Goal: Communication & Community: Answer question/provide support

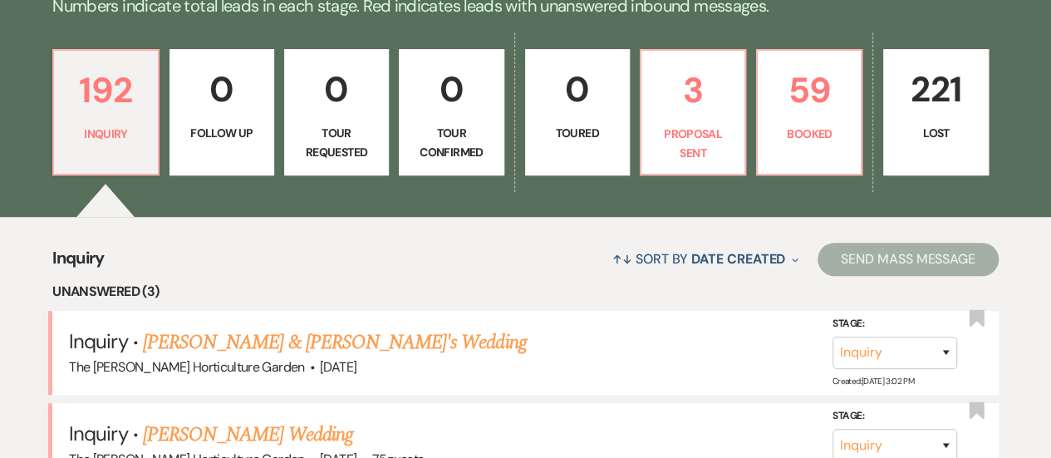
scroll to position [415, 0]
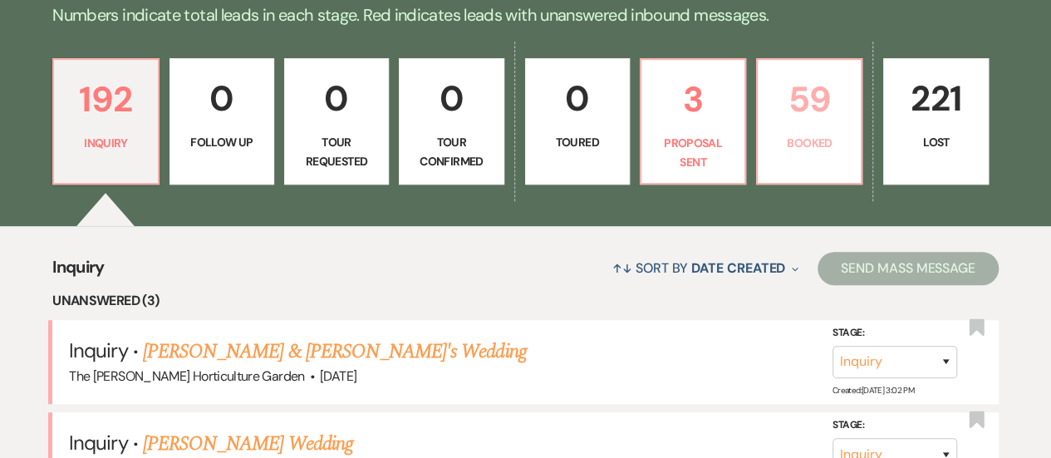
click at [830, 144] on p "Booked" at bounding box center [809, 143] width 83 height 18
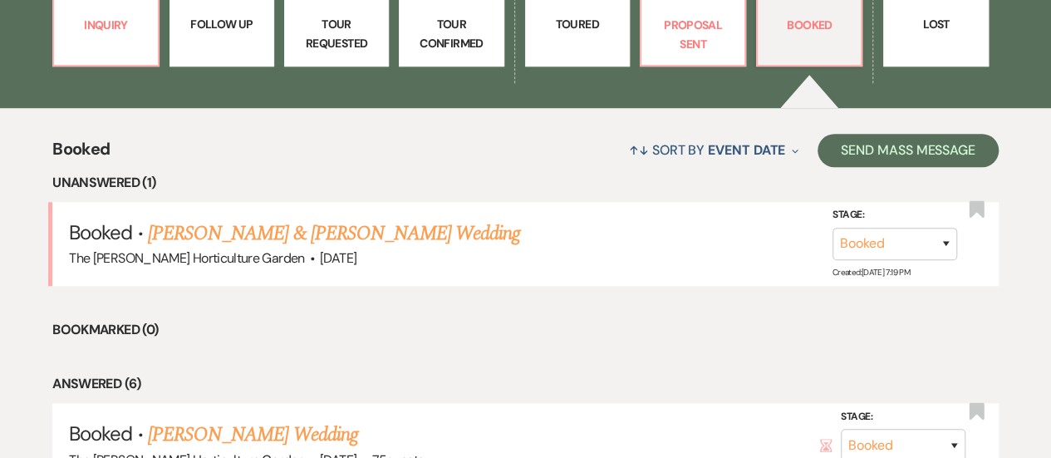
scroll to position [541, 0]
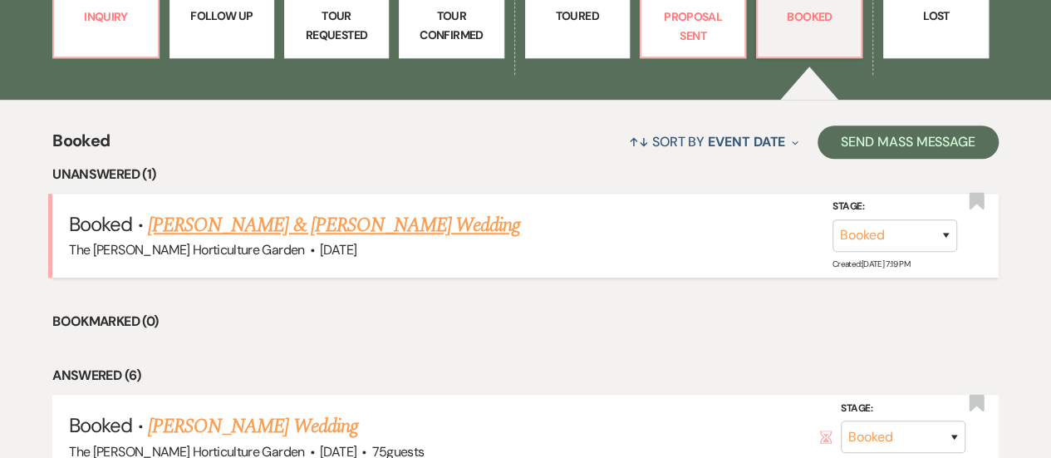
click at [302, 221] on link "[PERSON_NAME] & [PERSON_NAME] Wedding" at bounding box center [334, 225] width 372 height 30
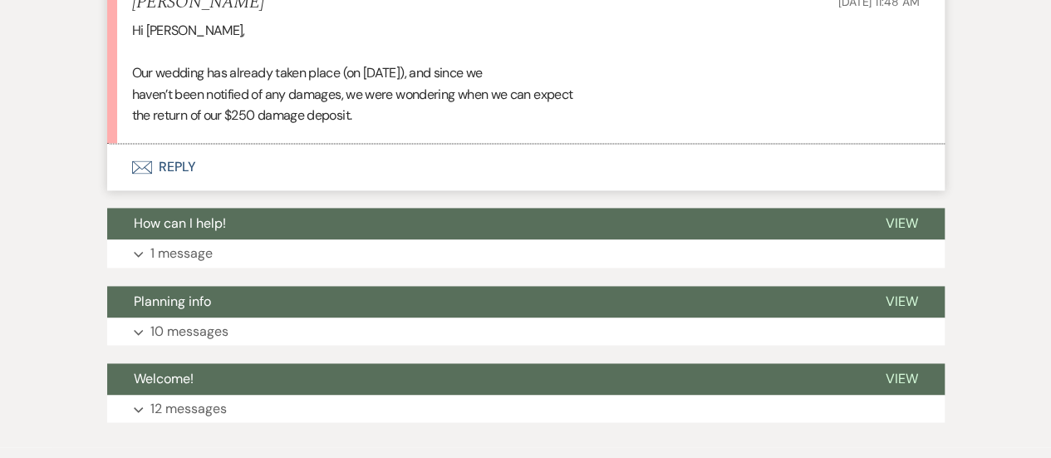
scroll to position [1055, 0]
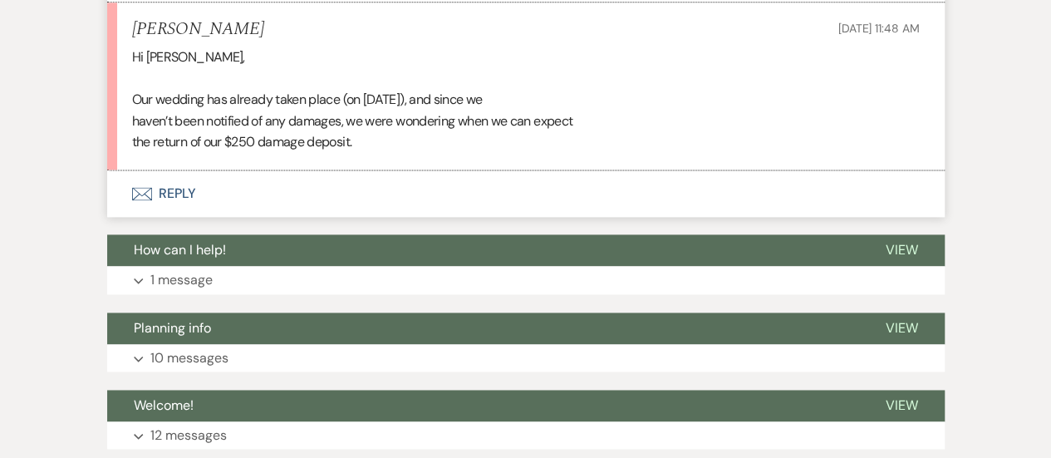
click at [178, 191] on button "Envelope Reply" at bounding box center [525, 193] width 837 height 47
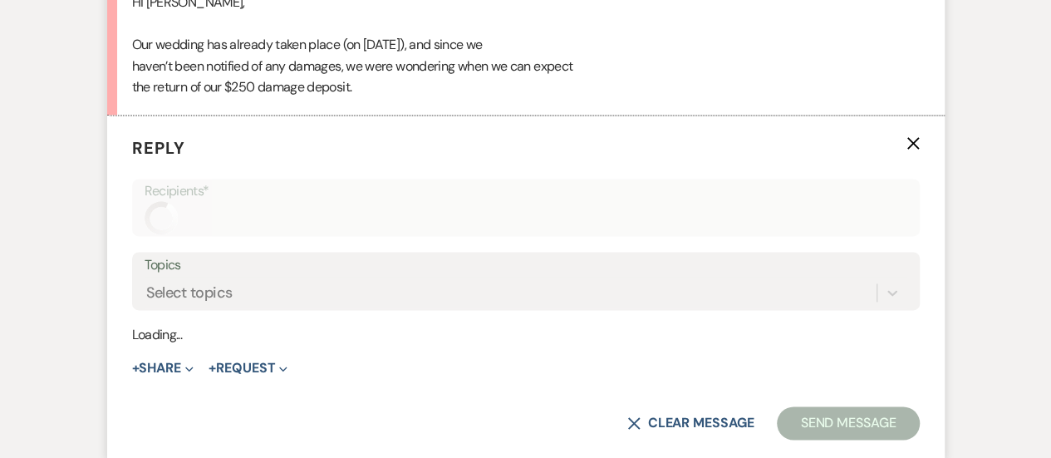
scroll to position [1165, 0]
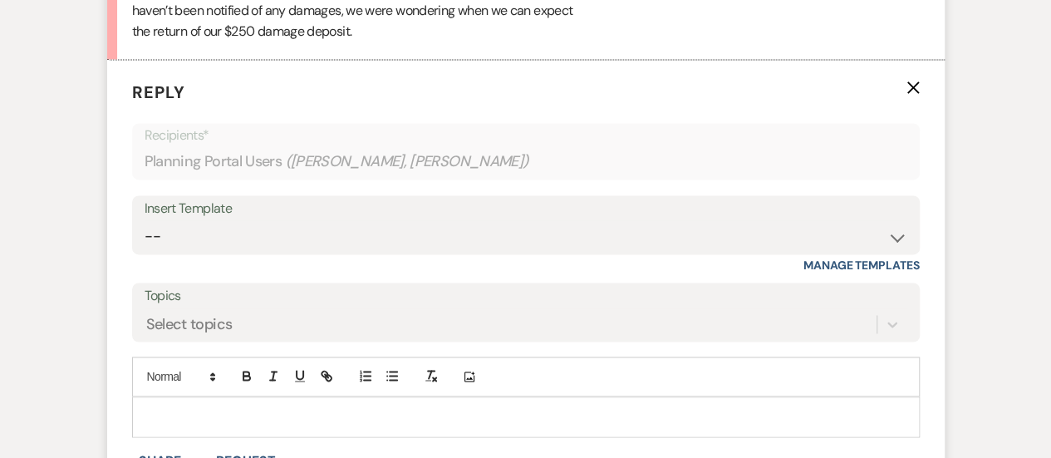
click at [243, 407] on p at bounding box center [525, 416] width 761 height 18
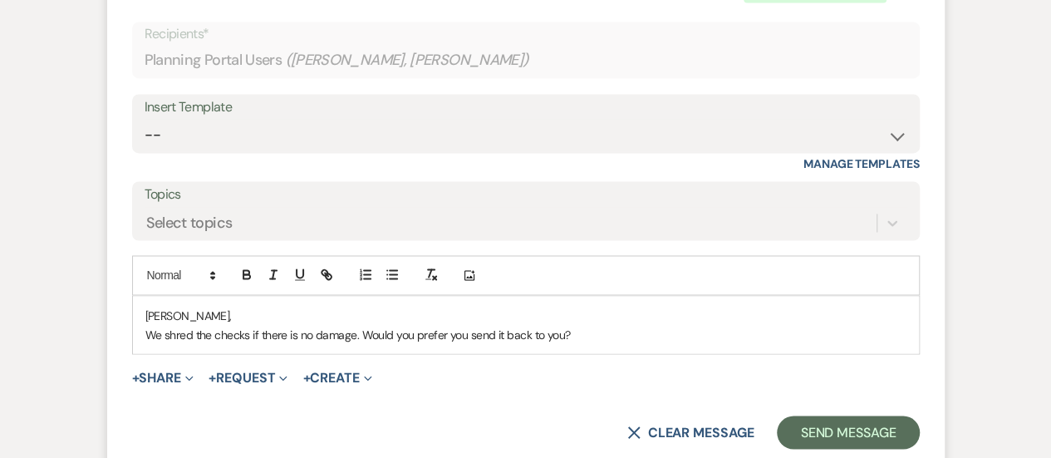
scroll to position [1288, 0]
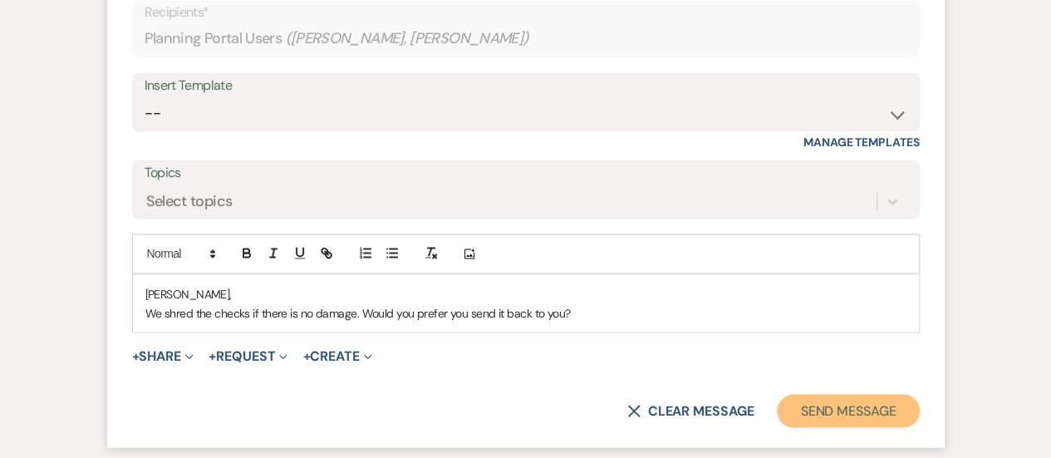
click at [852, 412] on button "Send Message" at bounding box center [848, 410] width 142 height 33
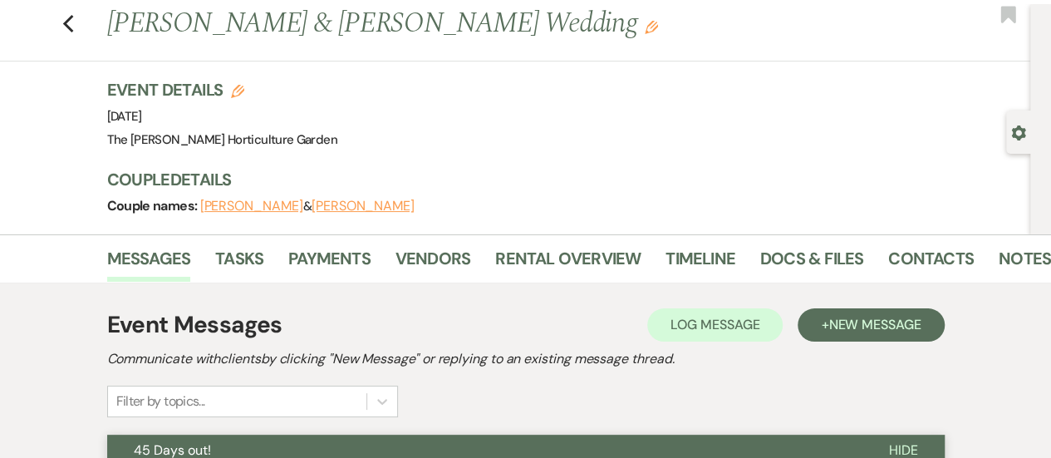
scroll to position [0, 0]
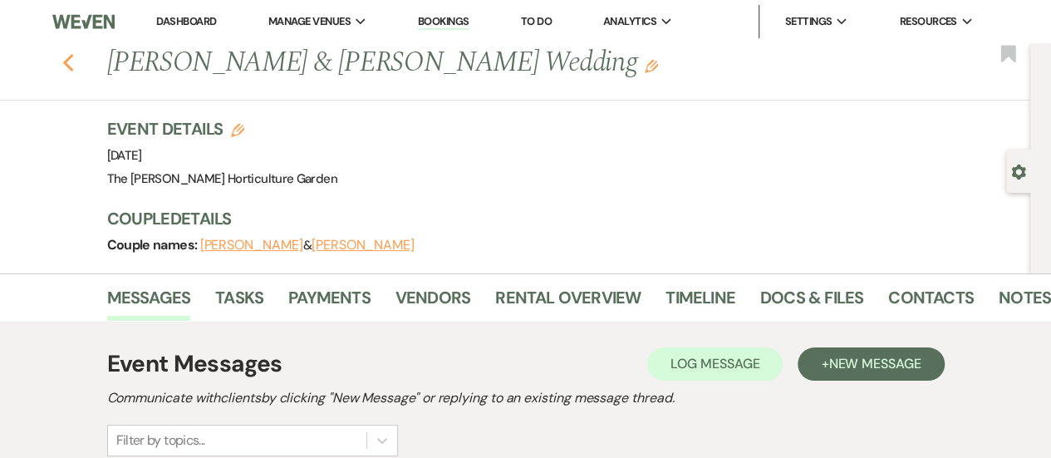
click at [73, 71] on icon "Previous" at bounding box center [68, 63] width 12 height 20
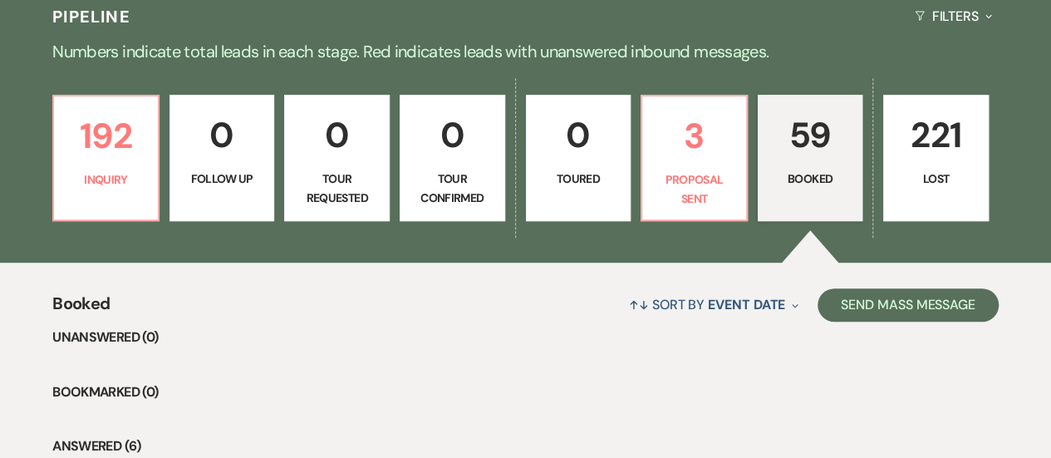
scroll to position [378, 0]
click at [699, 165] on link "3 Proposal Sent" at bounding box center [693, 158] width 107 height 126
select select "6"
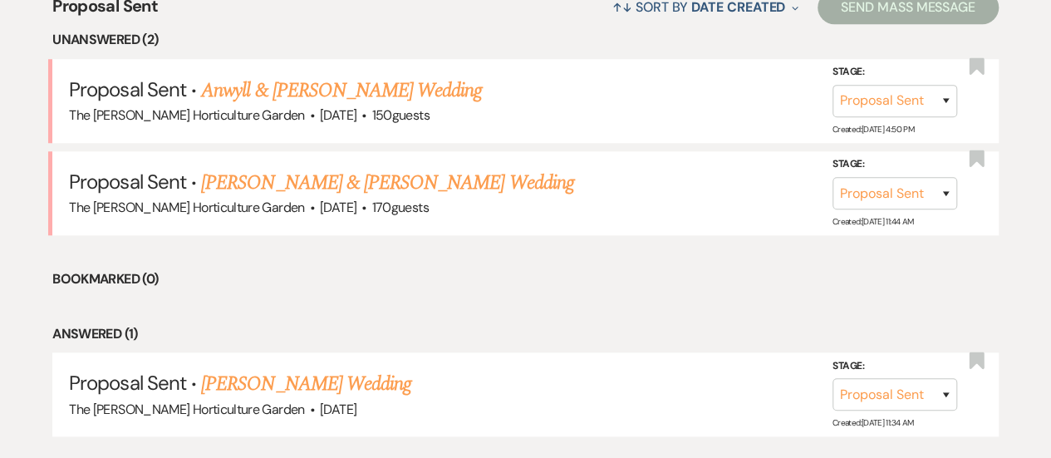
scroll to position [679, 0]
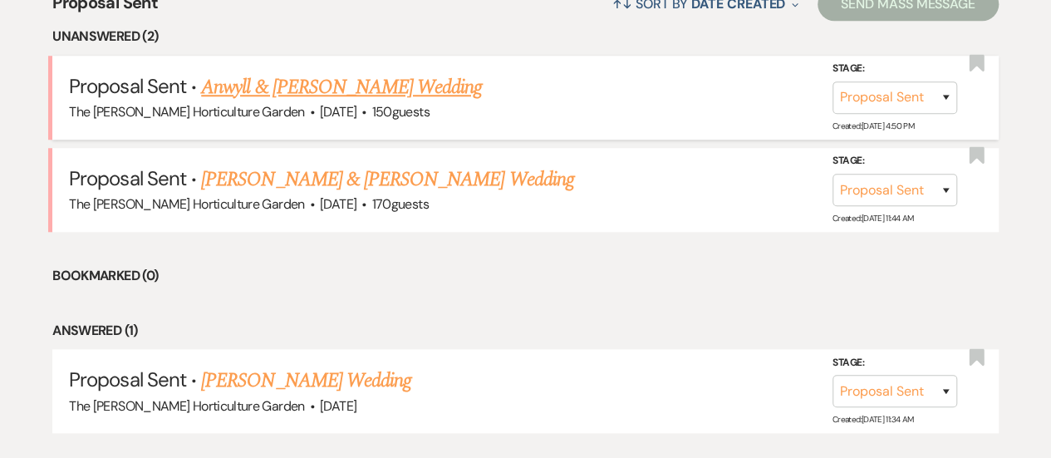
click at [277, 86] on link "Anwyll & [PERSON_NAME] Wedding" at bounding box center [341, 87] width 281 height 30
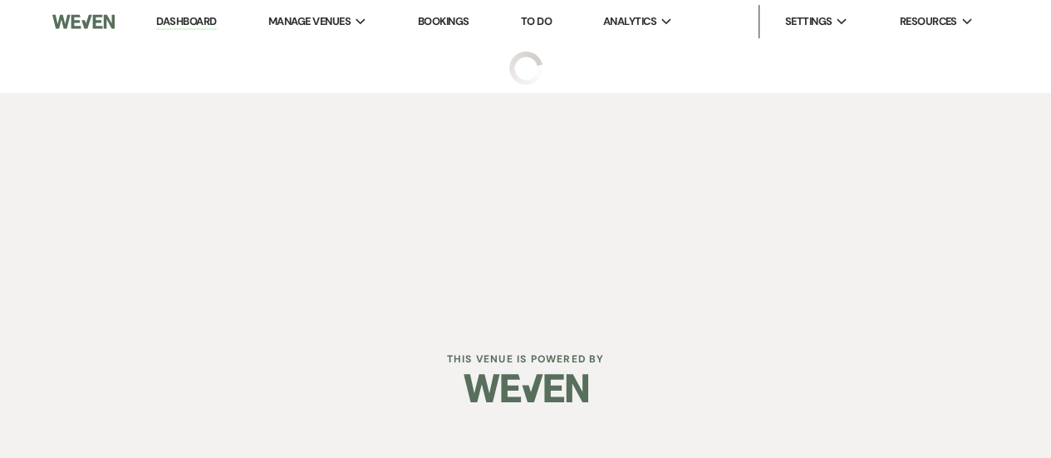
select select "6"
select select "1"
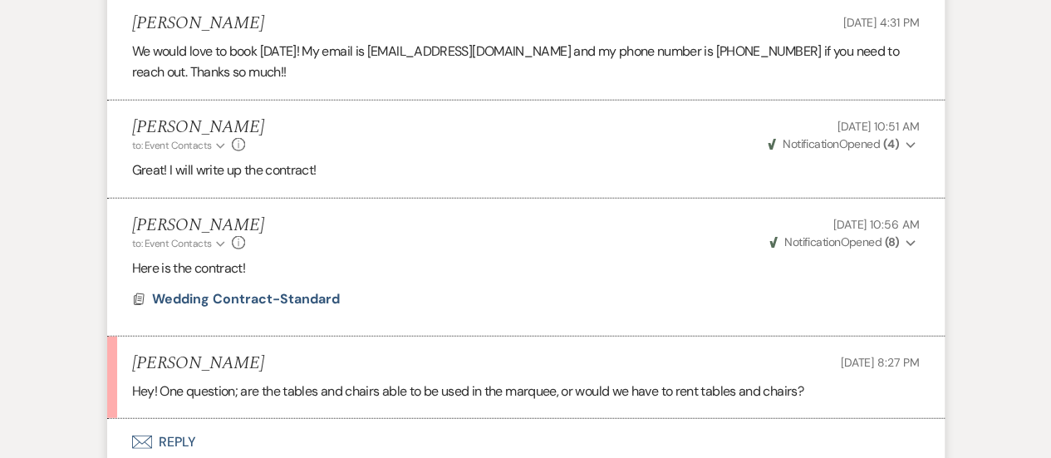
scroll to position [2193, 0]
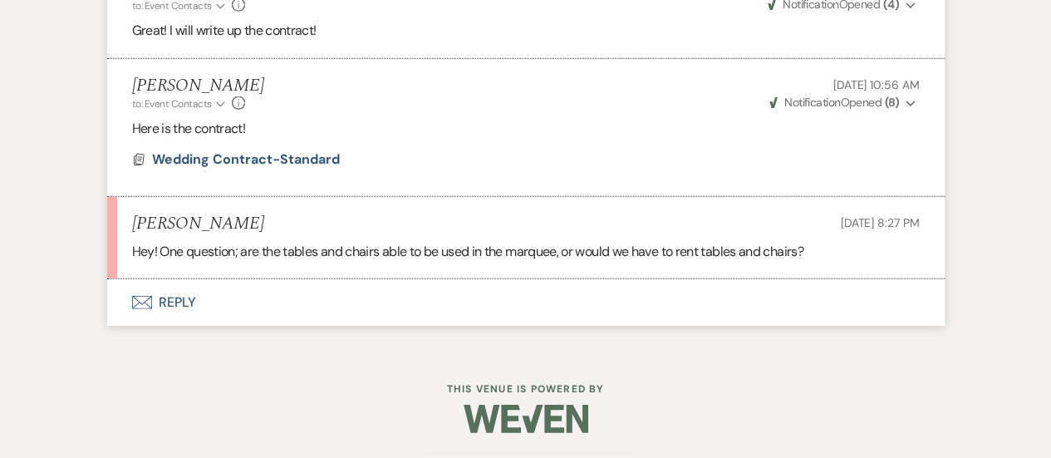
click at [184, 298] on button "Envelope Reply" at bounding box center [525, 302] width 837 height 47
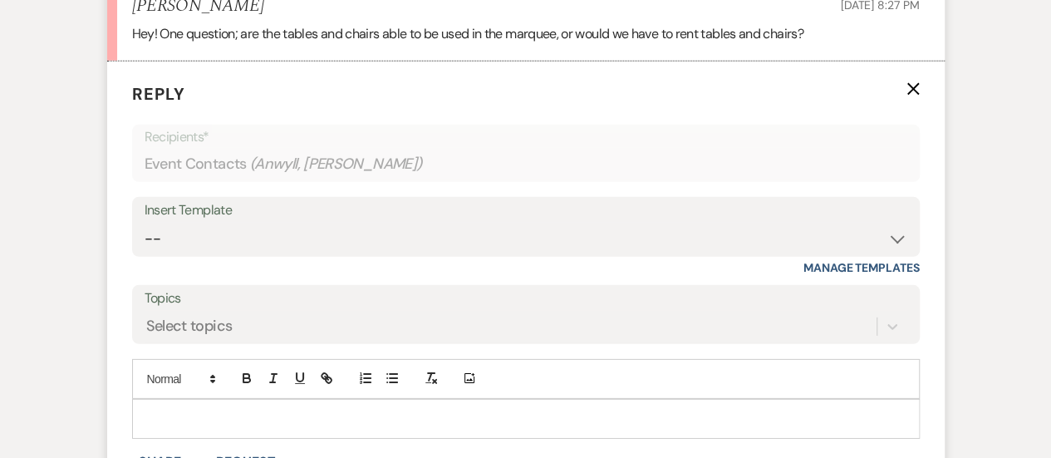
scroll to position [2490, 0]
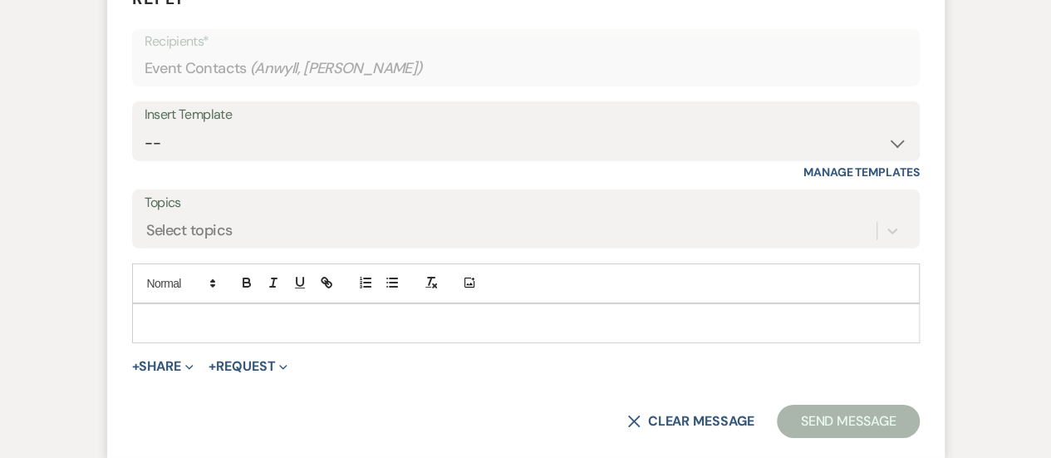
click at [250, 326] on div at bounding box center [526, 323] width 786 height 38
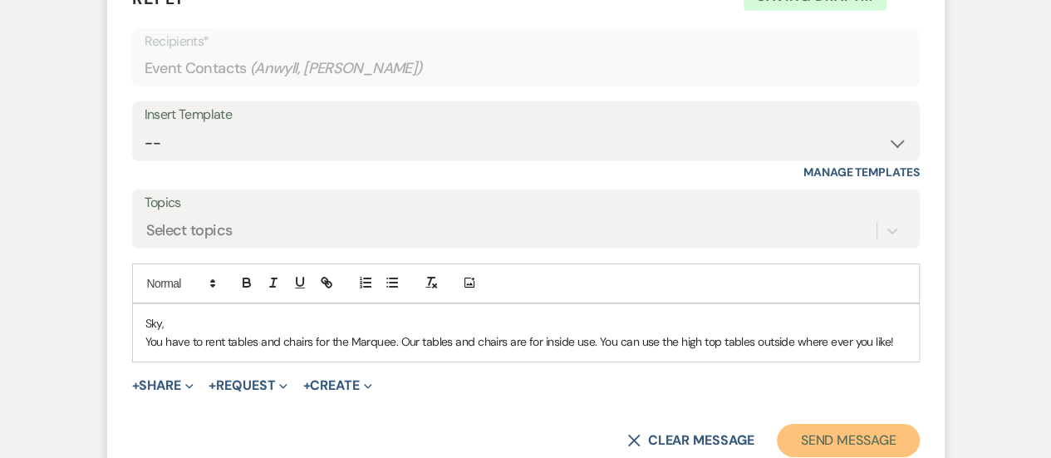
click at [847, 447] on button "Send Message" at bounding box center [848, 440] width 142 height 33
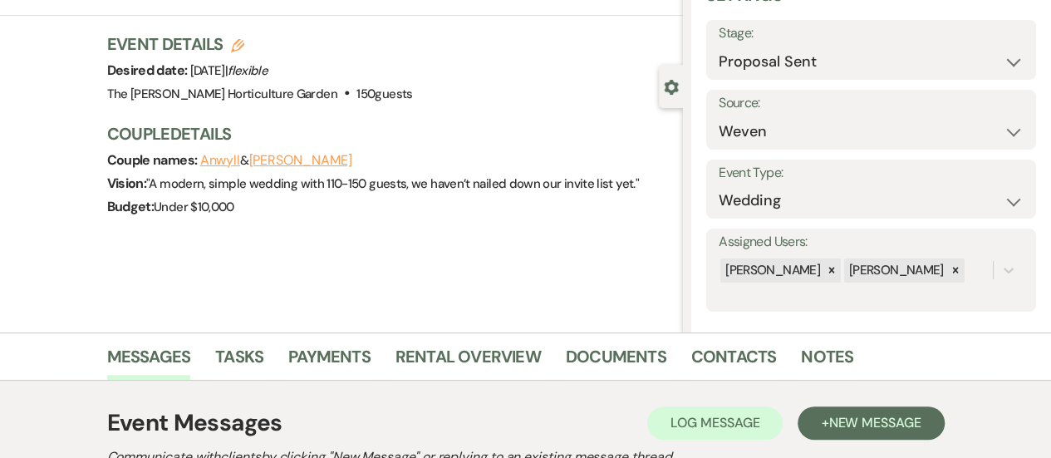
scroll to position [0, 0]
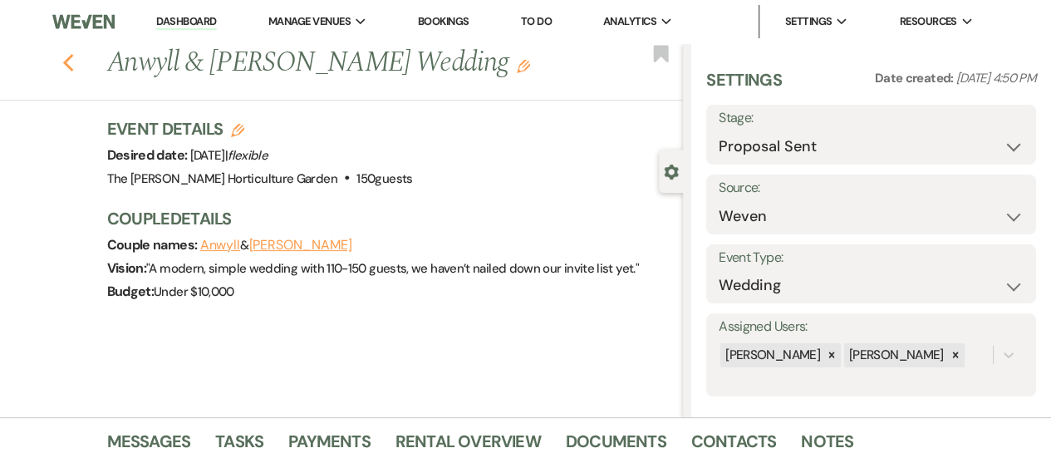
click at [71, 59] on icon "Previous" at bounding box center [68, 63] width 12 height 20
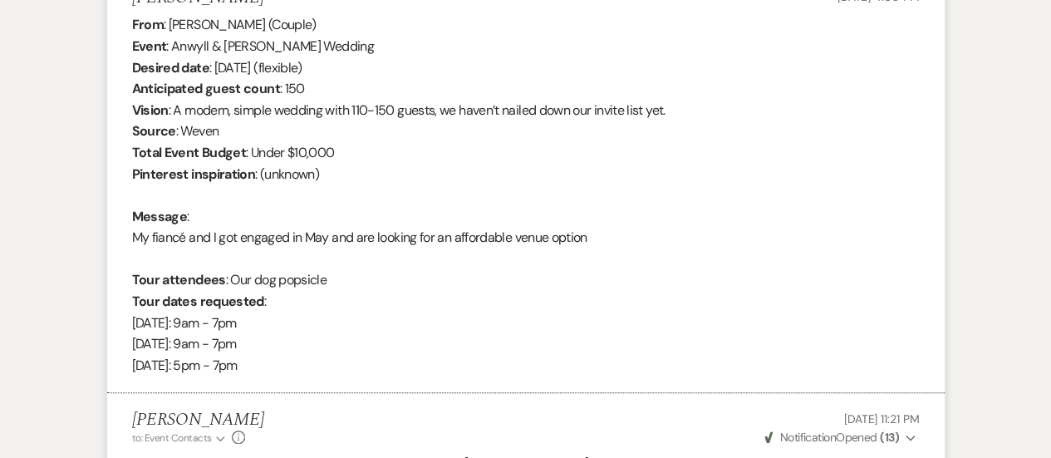
select select "6"
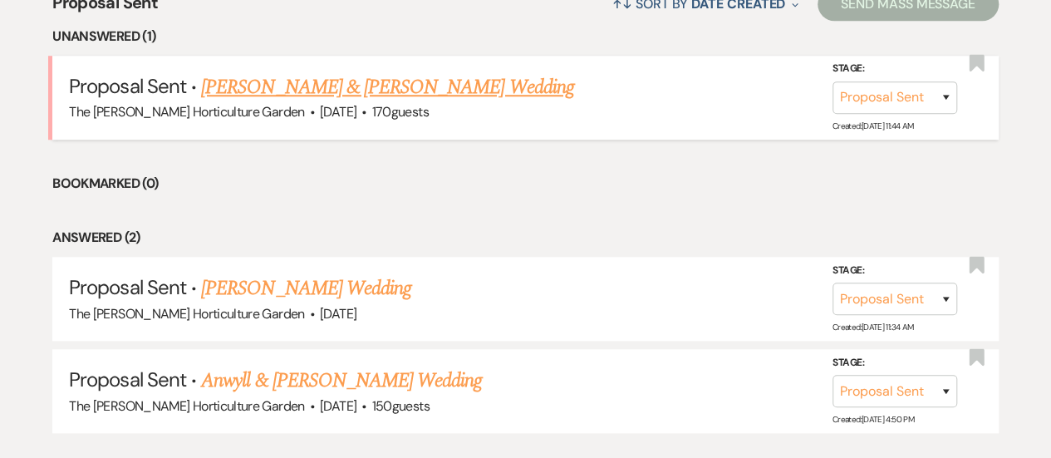
click at [430, 81] on link "[PERSON_NAME] & [PERSON_NAME] Wedding" at bounding box center [387, 87] width 372 height 30
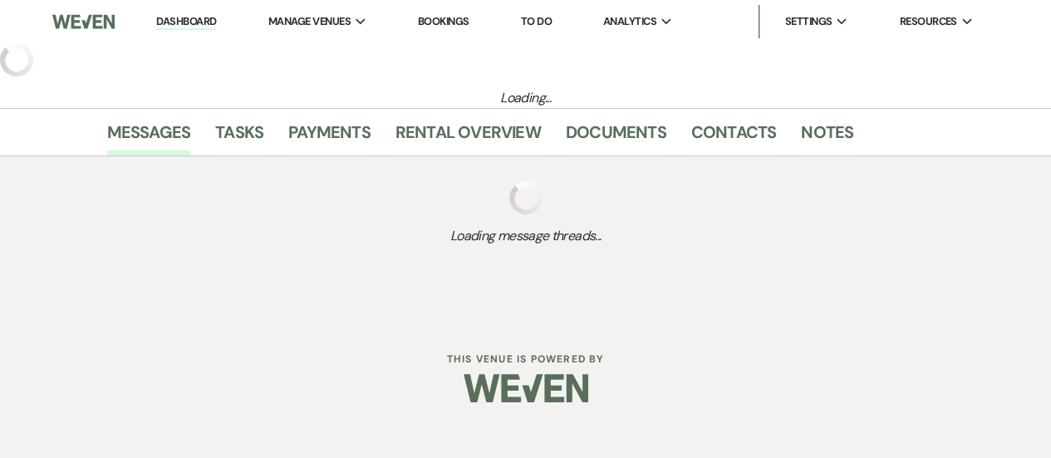
select select "6"
select select "1"
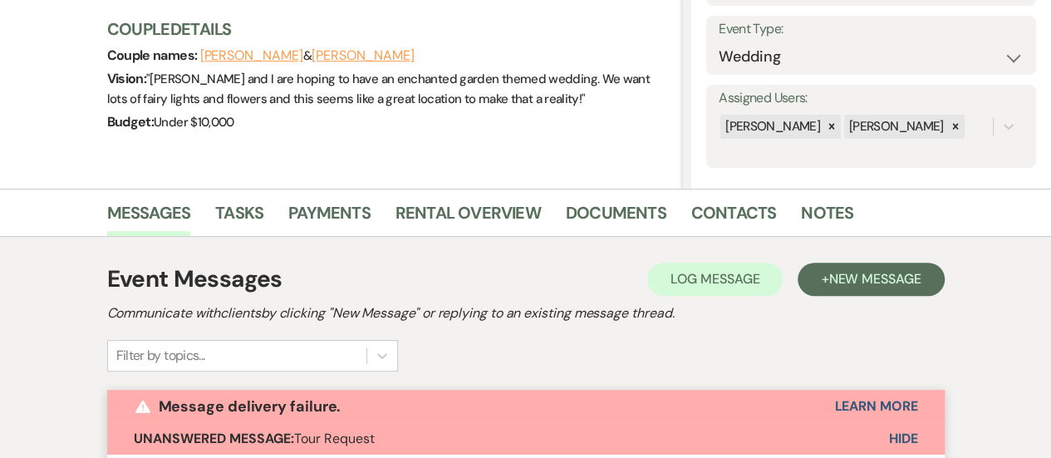
scroll to position [234, 0]
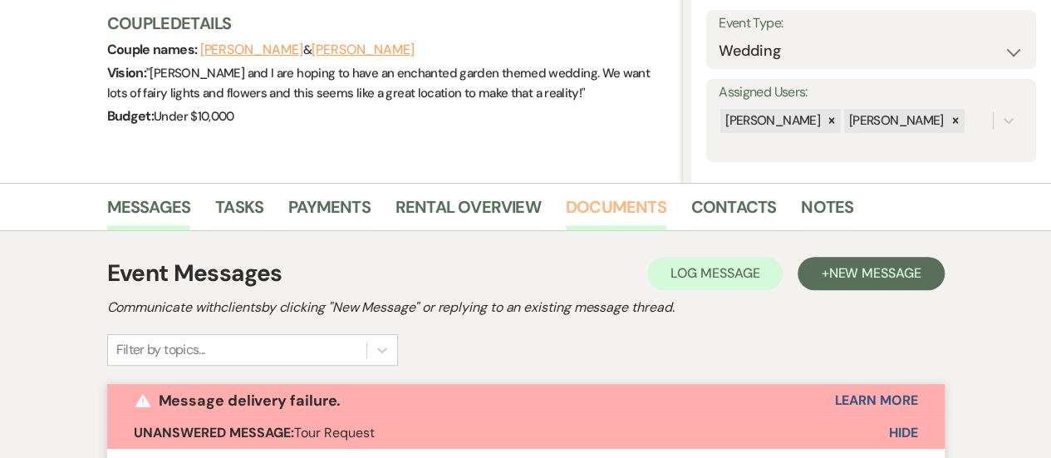
click at [630, 213] on link "Documents" at bounding box center [616, 212] width 101 height 37
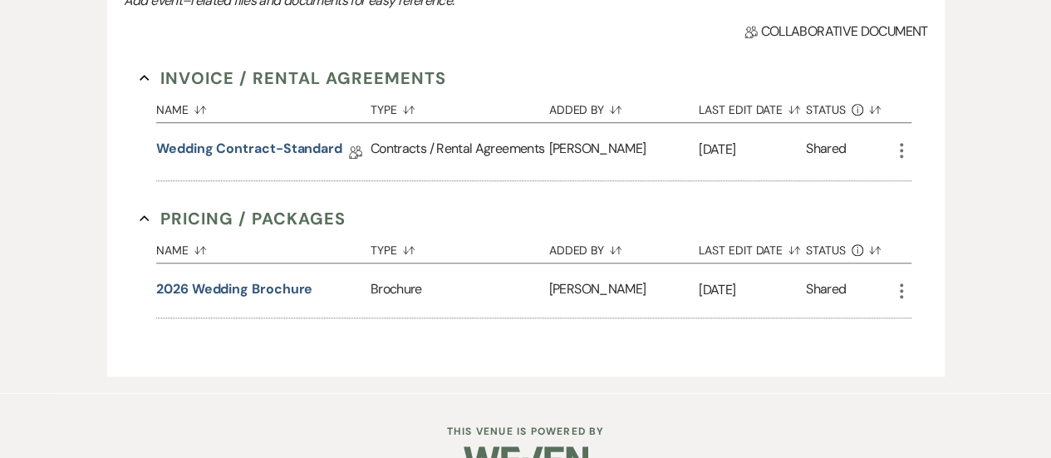
scroll to position [599, 0]
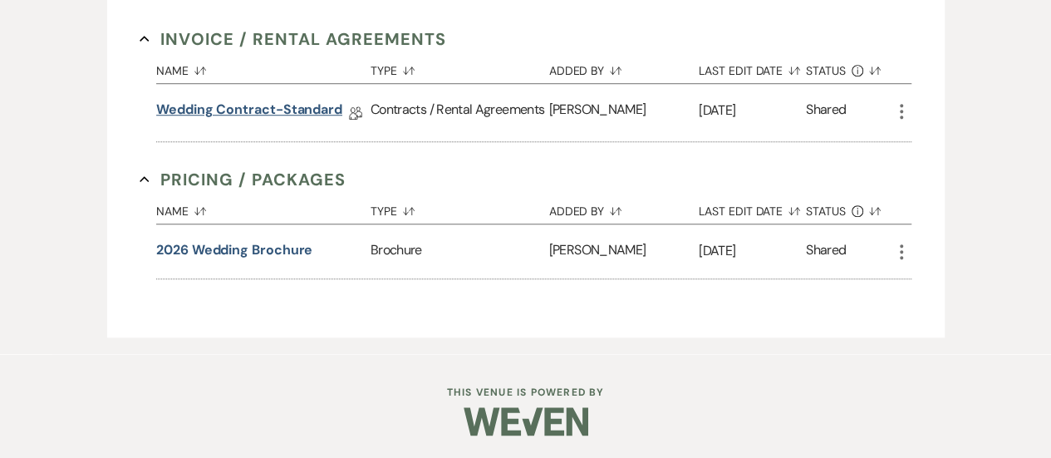
click at [317, 109] on link "Wedding Contract-Standard" at bounding box center [249, 113] width 186 height 26
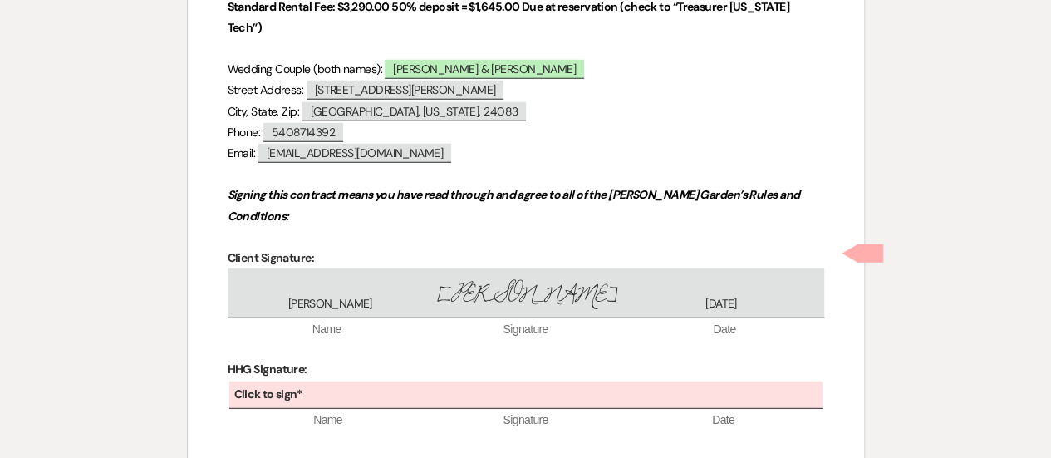
scroll to position [5360, 0]
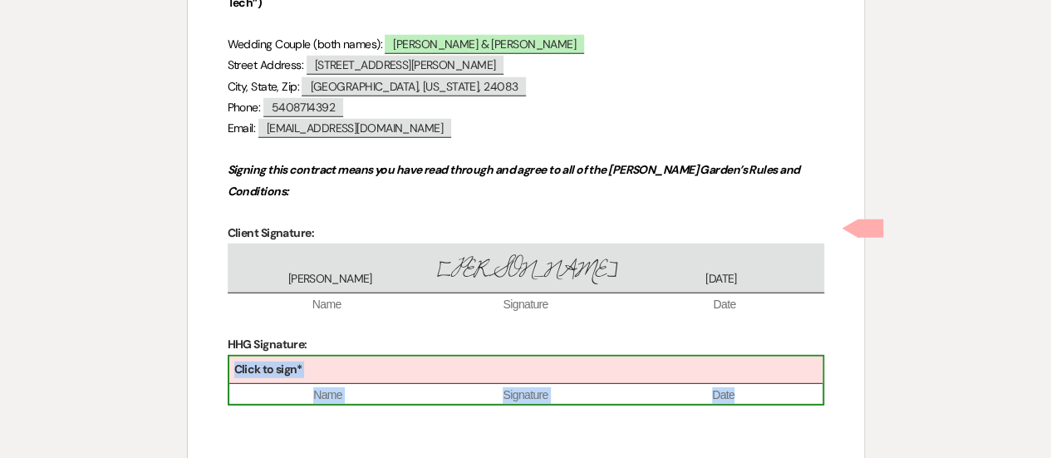
click at [411, 356] on div "Click to sign*" at bounding box center [525, 369] width 593 height 27
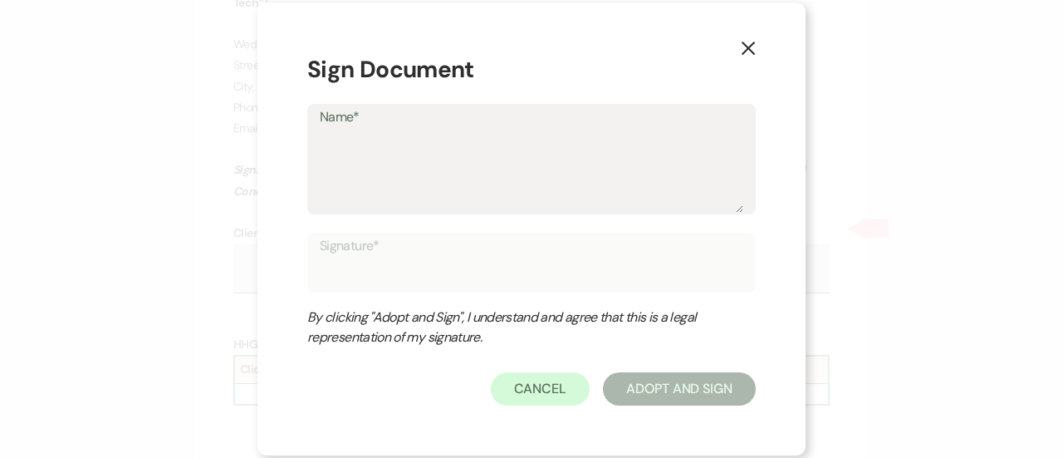
type textarea "K"
type input "K"
type textarea "Ka"
type input "Ka"
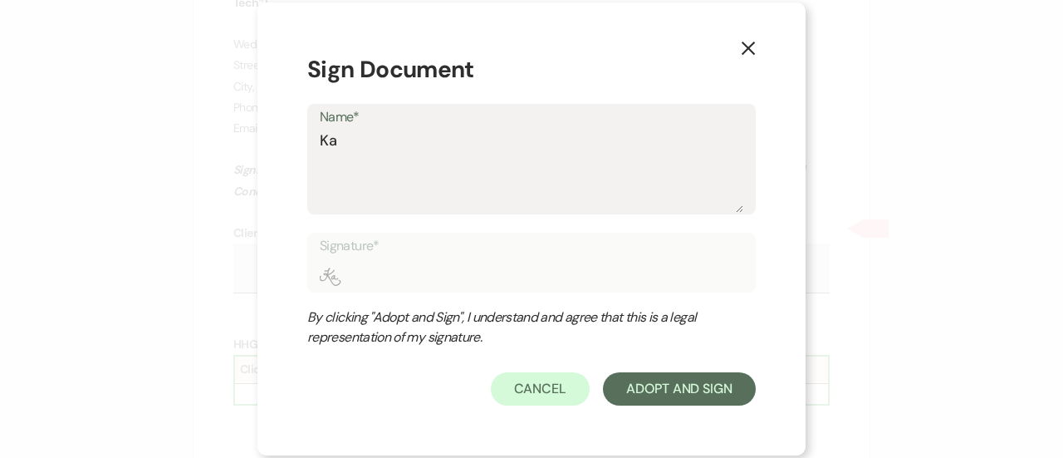
type textarea "[PERSON_NAME]"
type input "[PERSON_NAME]"
type textarea "Kait"
type input "Kait"
type textarea "Kaite"
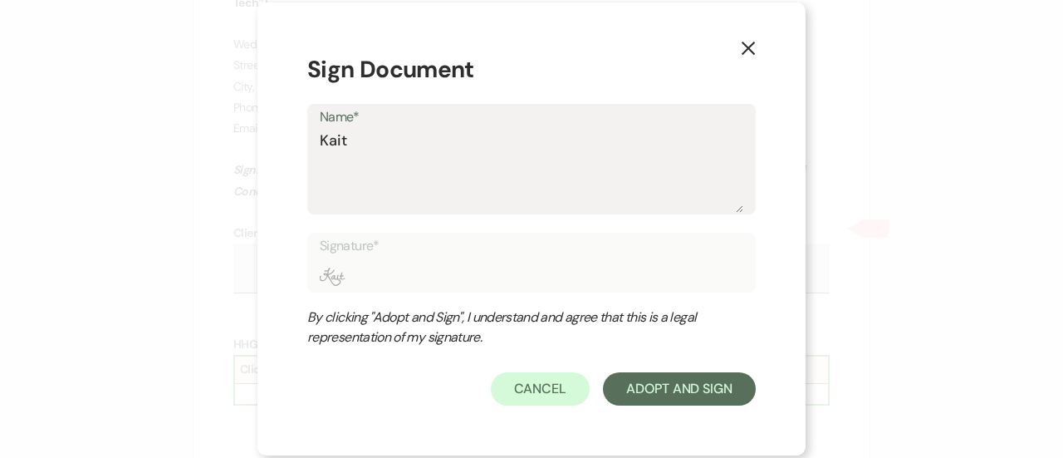
type input "Kaite"
type textarea "Kaite"
type input "Kaite"
type textarea "Kaite"
type input "Kaite"
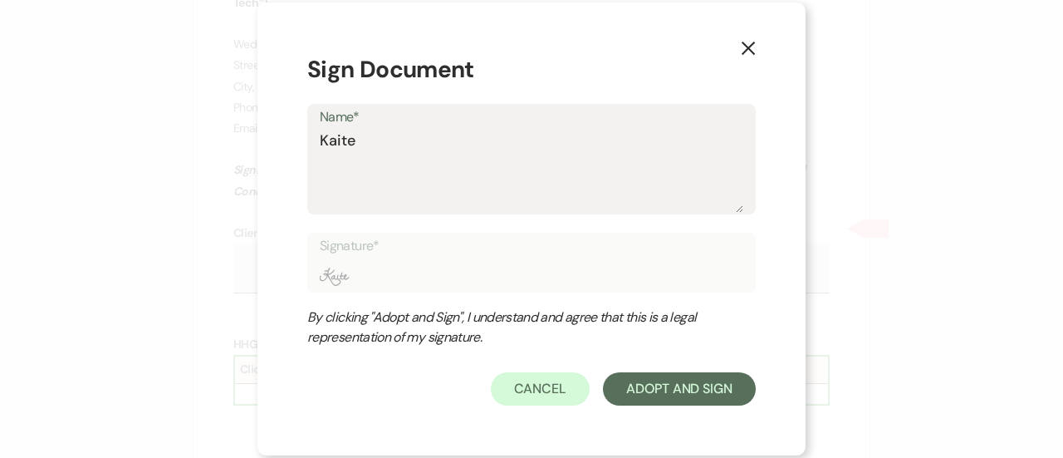
type textarea "Kait"
type input "Kait"
type textarea "[PERSON_NAME]"
type input "[PERSON_NAME]"
type textarea "Ka"
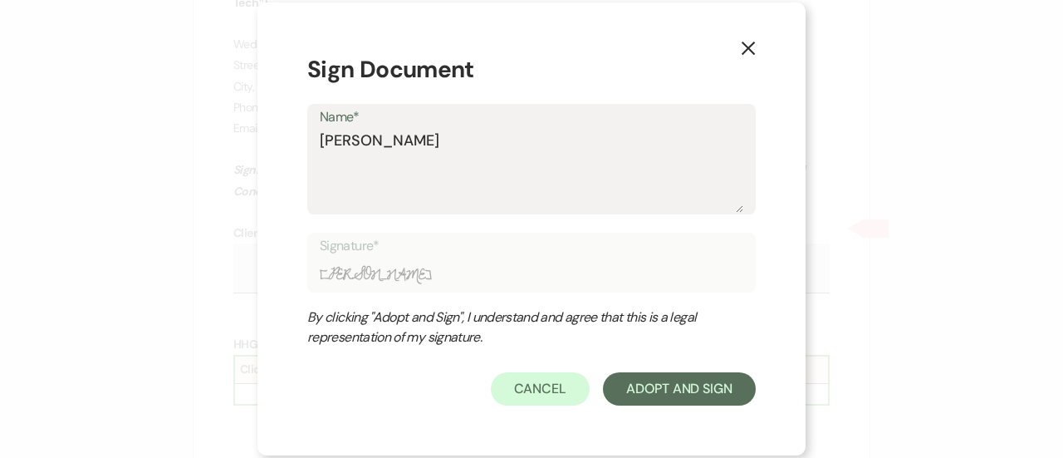
type input "Ka"
type textarea "K"
type input "K"
type textarea "Ka"
type input "Ka"
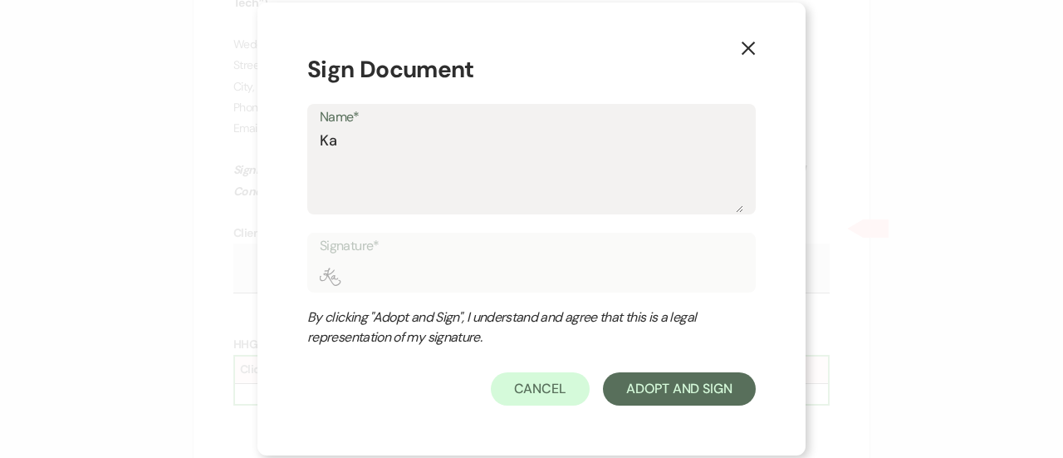
type textarea "Kat"
type input "Kat"
type textarea "[PERSON_NAME]"
type input "[PERSON_NAME]"
type textarea "[PERSON_NAME]"
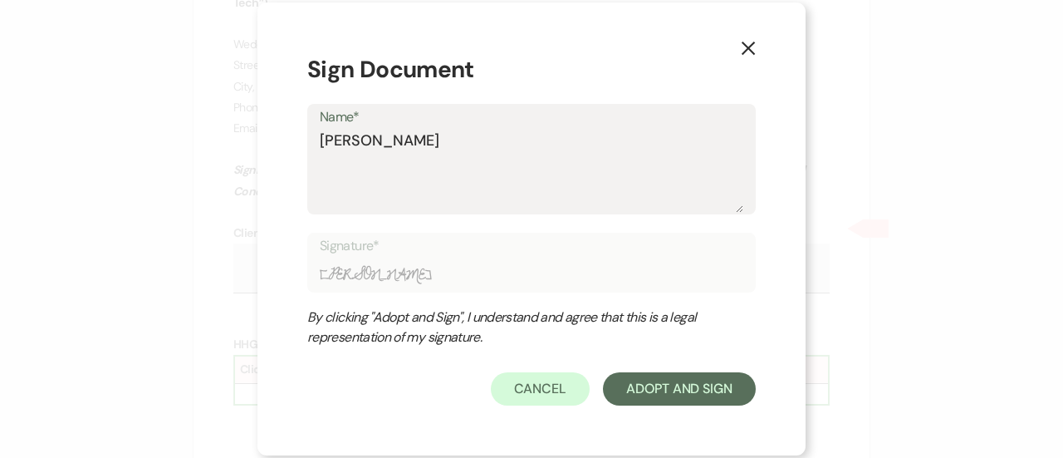
type input "[PERSON_NAME]"
type textarea "[PERSON_NAME]"
type input "[PERSON_NAME]"
type textarea "[PERSON_NAME]"
type input "[PERSON_NAME]"
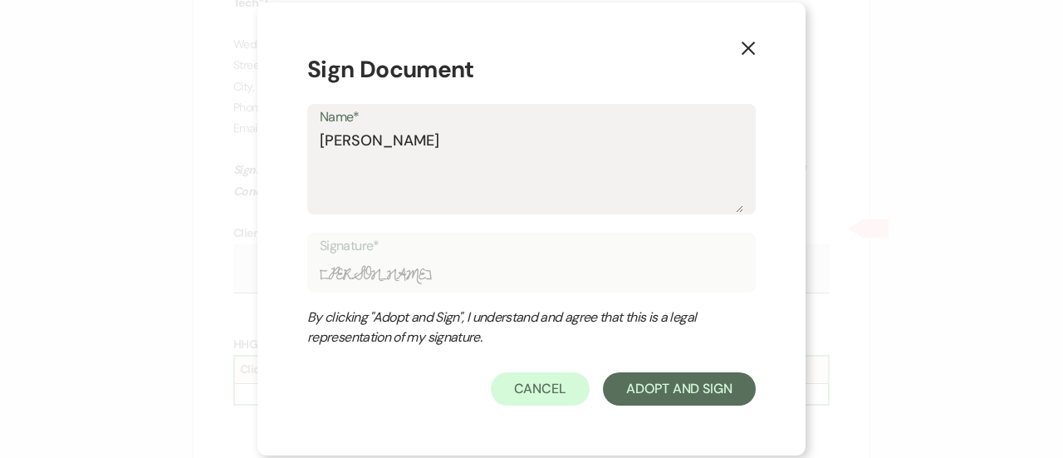
type textarea "[PERSON_NAME]"
type input "[PERSON_NAME]"
type textarea "[PERSON_NAME]"
type input "[PERSON_NAME]"
type textarea "[PERSON_NAME]"
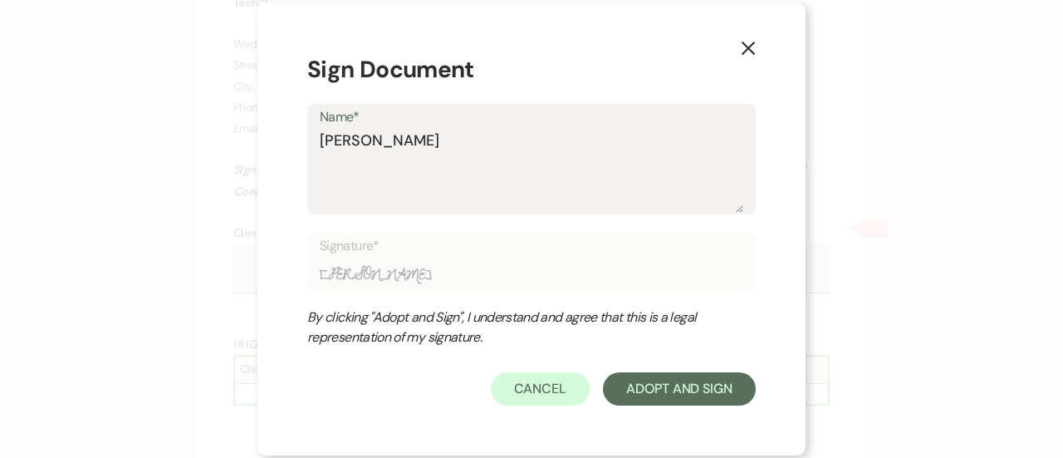
type input "[PERSON_NAME]"
type textarea "[PERSON_NAME]"
type input "[PERSON_NAME]"
type textarea "[PERSON_NAME]"
type input "[PERSON_NAME]"
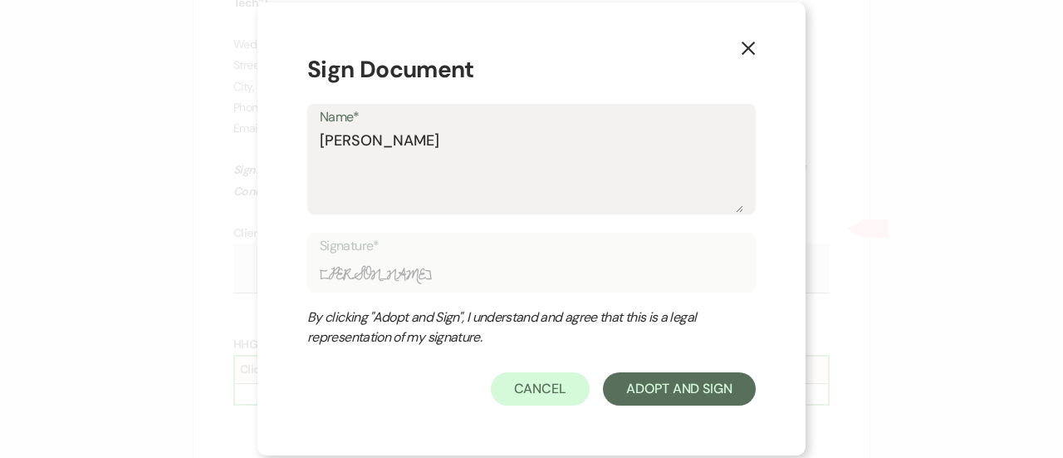
type textarea "[PERSON_NAME]"
type input "[PERSON_NAME]"
type textarea "[PERSON_NAME]"
type input "[PERSON_NAME]"
type textarea "[PERSON_NAME]"
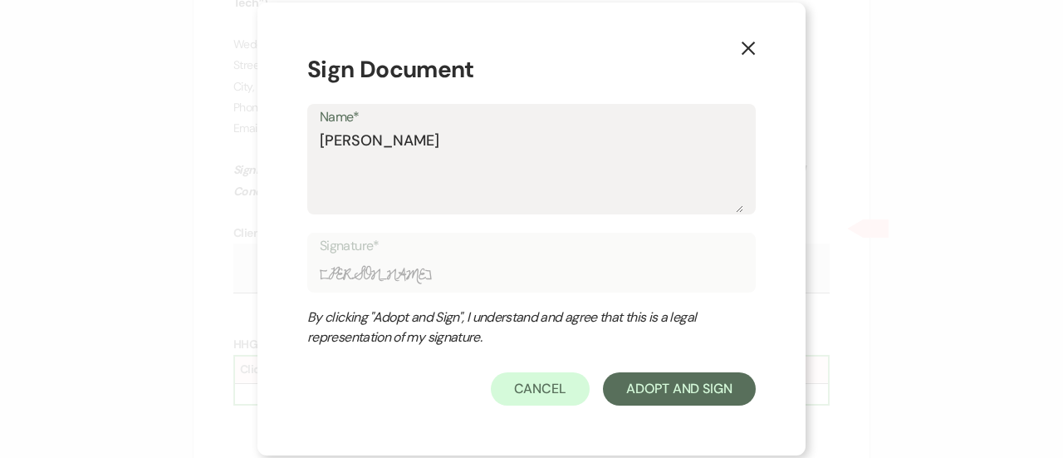
type input "[PERSON_NAME]"
type textarea "[PERSON_NAME]"
type input "[PERSON_NAME]"
type textarea "[PERSON_NAME]"
type input "[PERSON_NAME]"
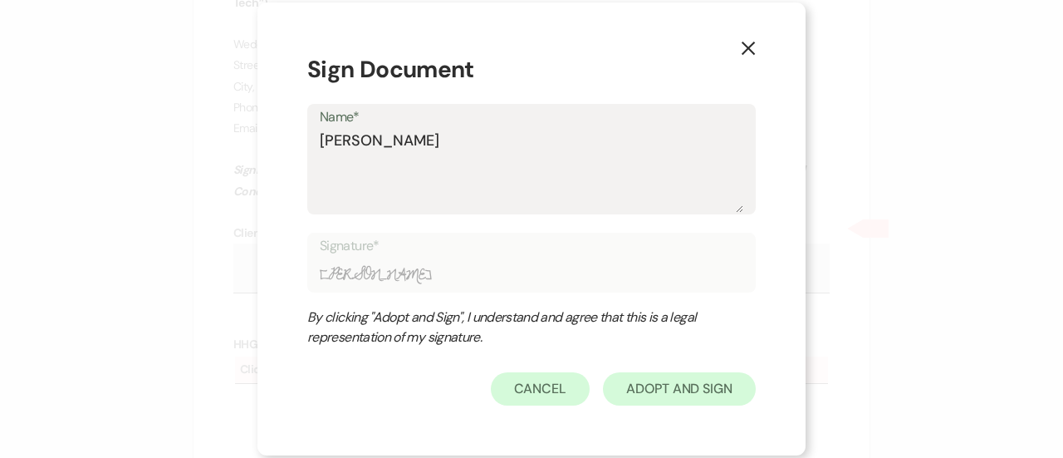
type textarea "[PERSON_NAME]"
click at [663, 380] on button "Adopt And Sign" at bounding box center [679, 388] width 153 height 33
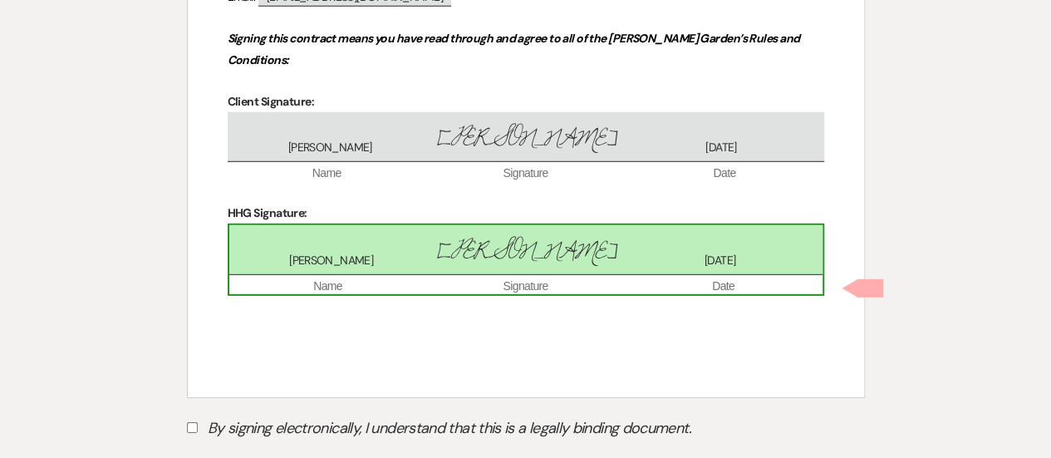
scroll to position [5501, 0]
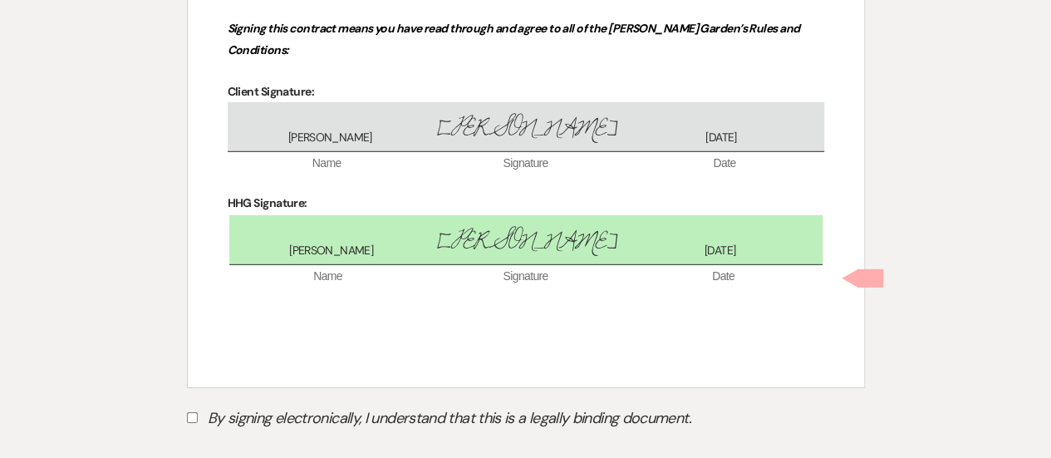
click at [195, 412] on input "By signing electronically, I understand that this is a legally binding document." at bounding box center [192, 417] width 11 height 11
checkbox input "true"
click at [224, 444] on button "Submit" at bounding box center [245, 459] width 116 height 30
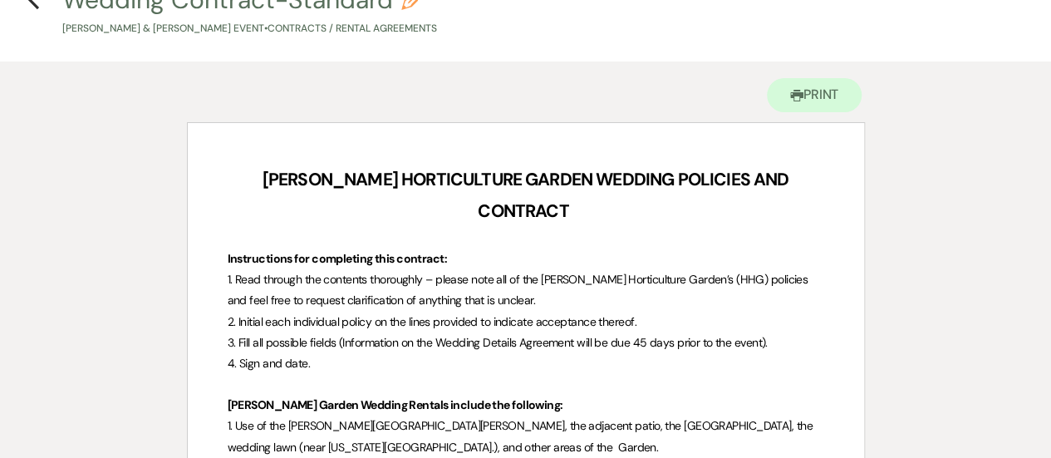
scroll to position [0, 0]
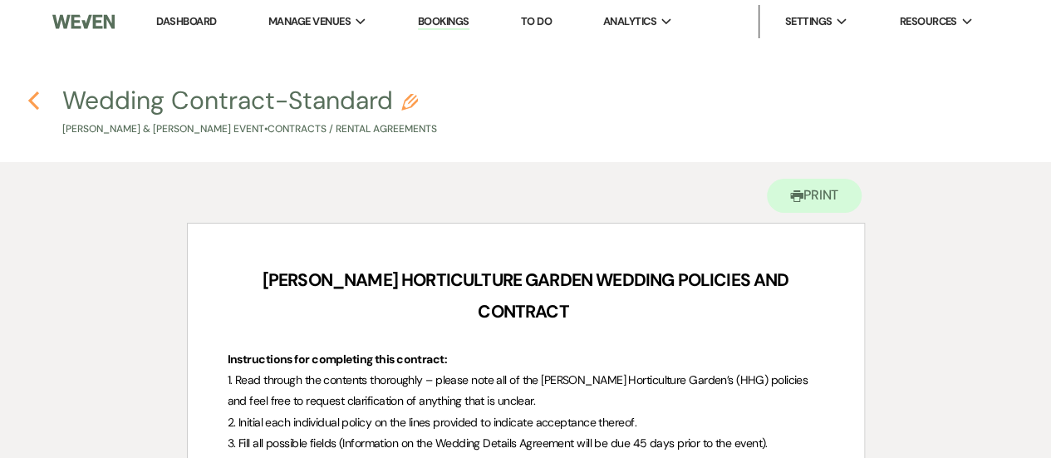
click at [35, 89] on button "Previous" at bounding box center [33, 100] width 12 height 22
select select "6"
select select "1"
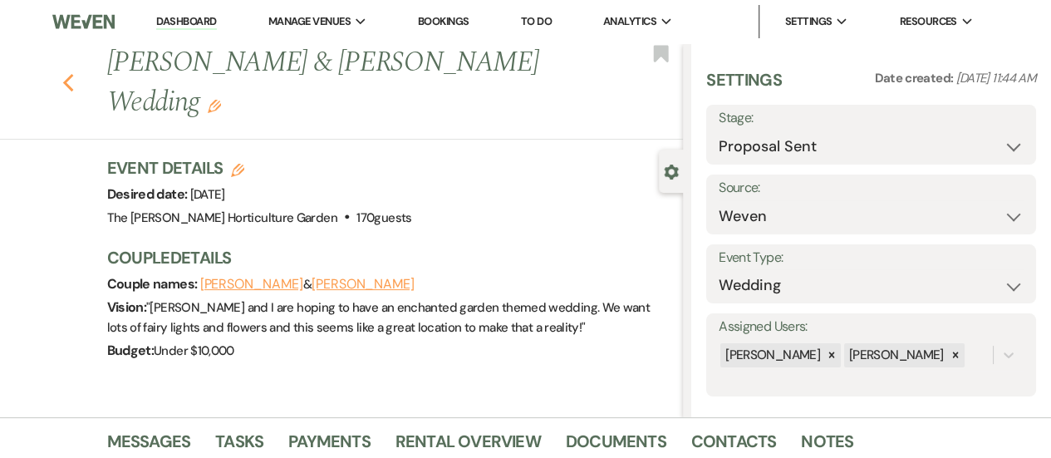
click at [75, 73] on icon "Previous" at bounding box center [68, 83] width 12 height 20
select select "6"
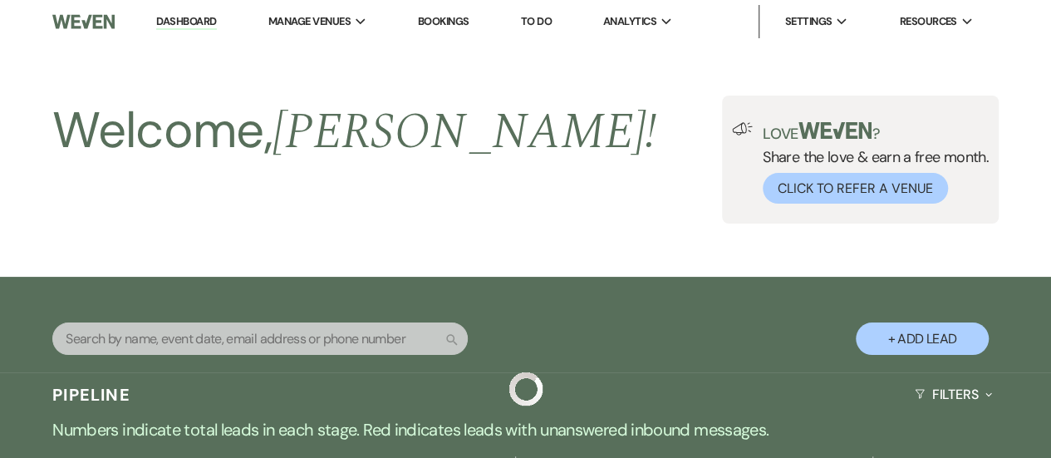
scroll to position [679, 0]
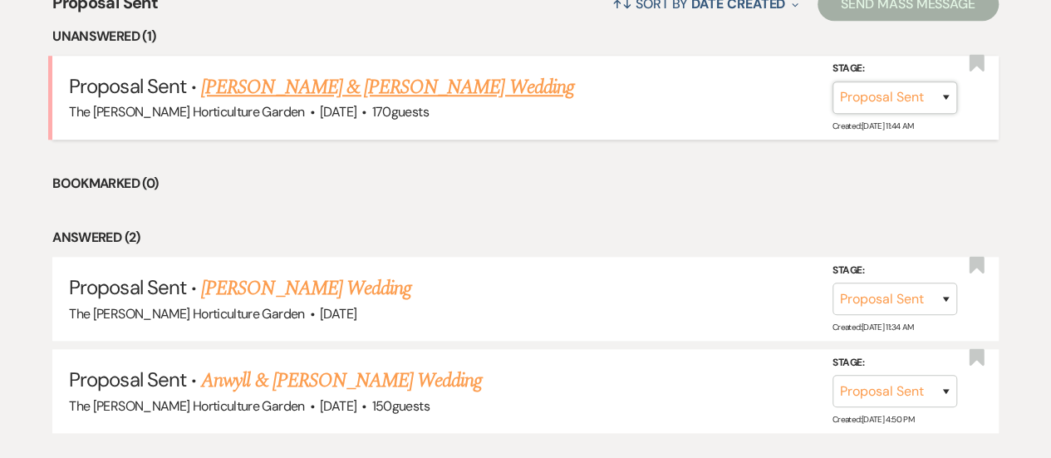
click at [944, 94] on select "Inquiry Follow Up Tour Requested Tour Confirmed Toured Proposal Sent Booked Lost" at bounding box center [894, 97] width 125 height 32
select select "7"
click at [832, 81] on select "Inquiry Follow Up Tour Requested Tour Confirmed Toured Proposal Sent Booked Lost" at bounding box center [894, 97] width 125 height 32
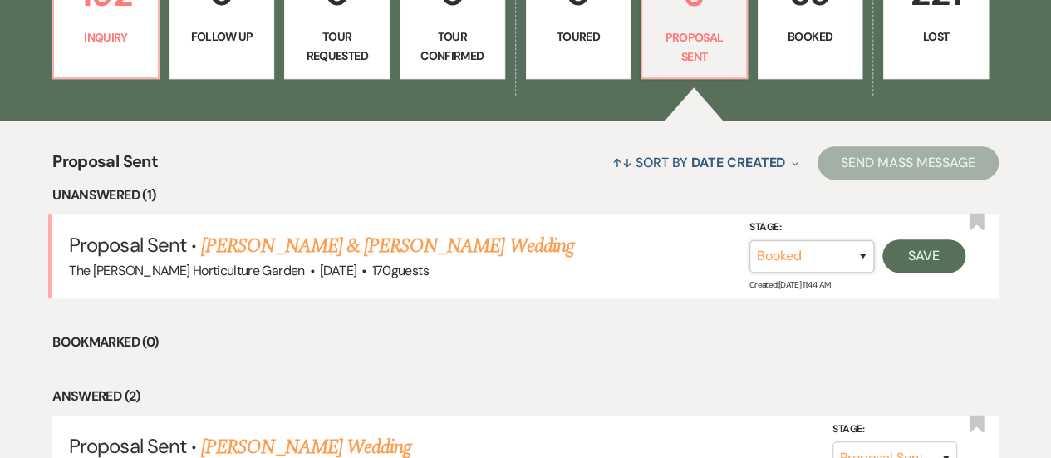
scroll to position [519, 0]
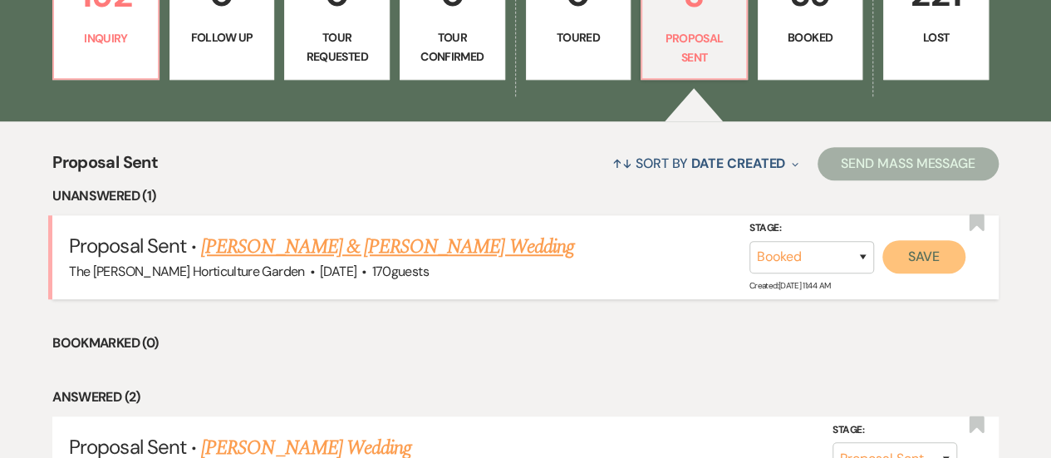
click at [930, 253] on button "Save" at bounding box center [923, 256] width 83 height 33
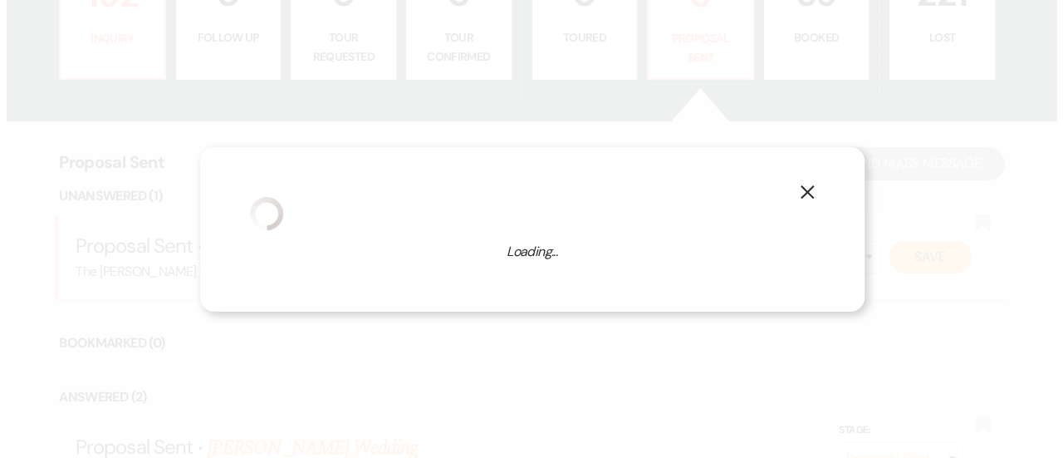
scroll to position [521, 0]
select select "1"
select select "434"
select select "false"
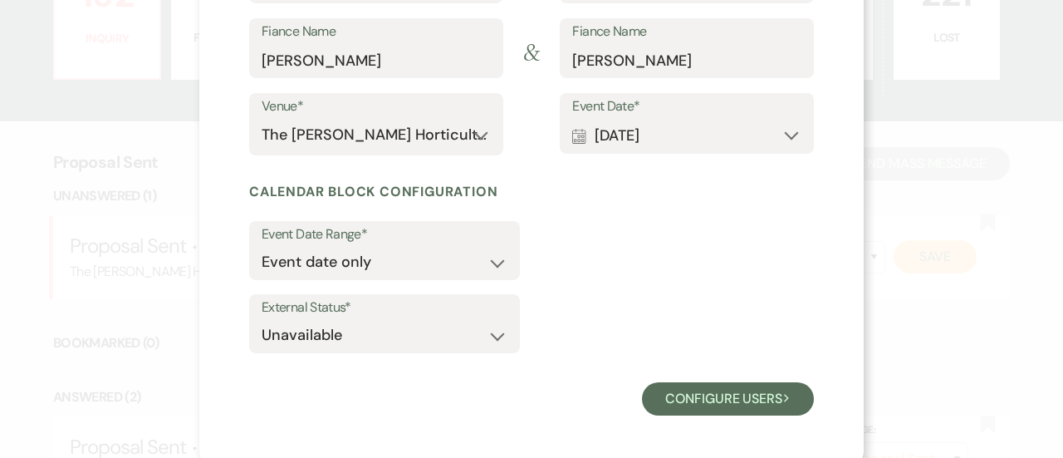
scroll to position [275, 0]
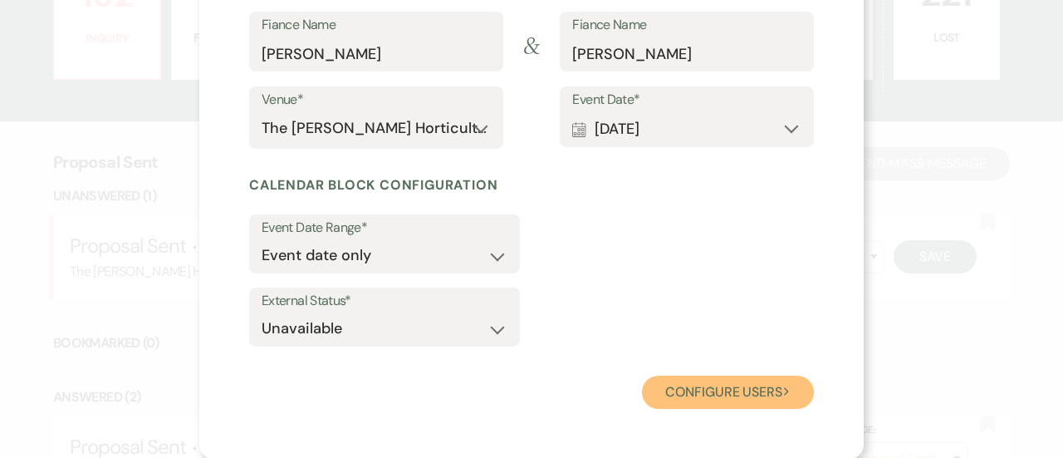
click at [716, 406] on button "Configure users Next" at bounding box center [728, 391] width 172 height 33
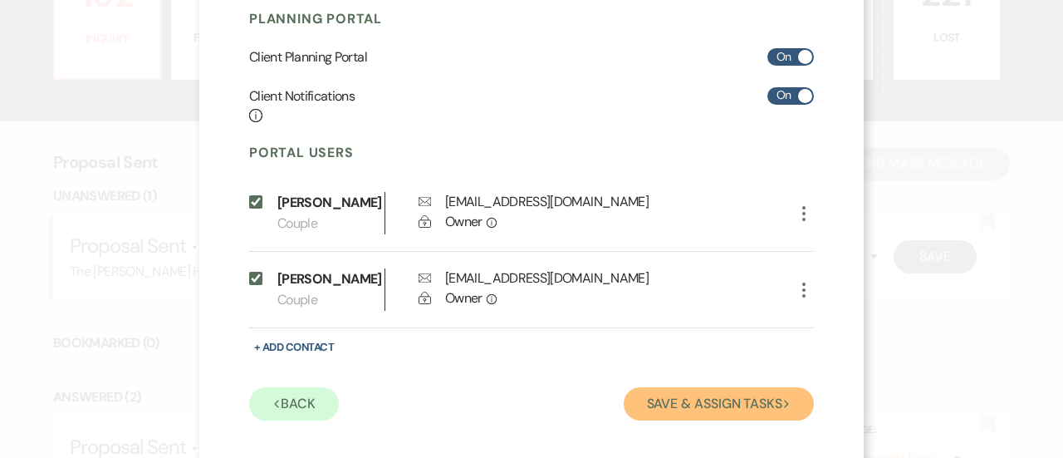
click at [711, 392] on button "Save & Assign Tasks Next" at bounding box center [719, 403] width 190 height 33
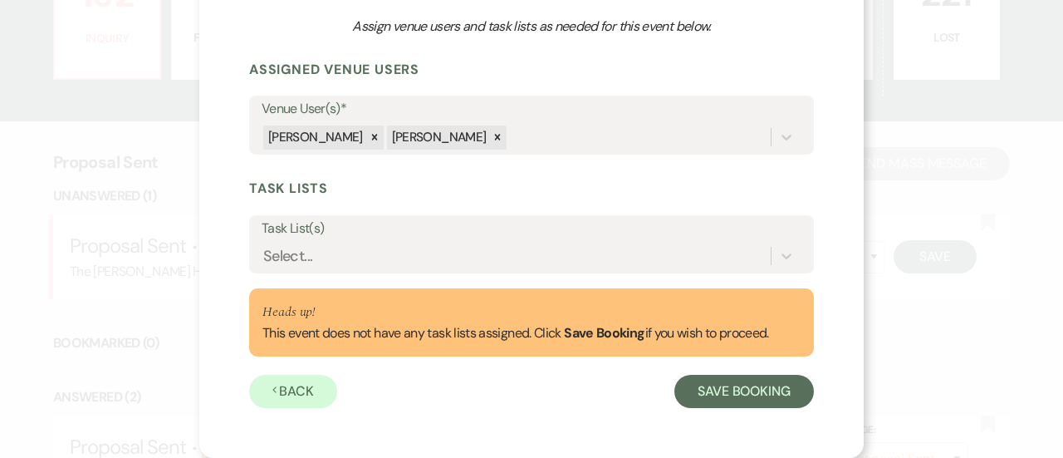
scroll to position [194, 0]
click at [706, 375] on button "Save Booking" at bounding box center [745, 391] width 140 height 33
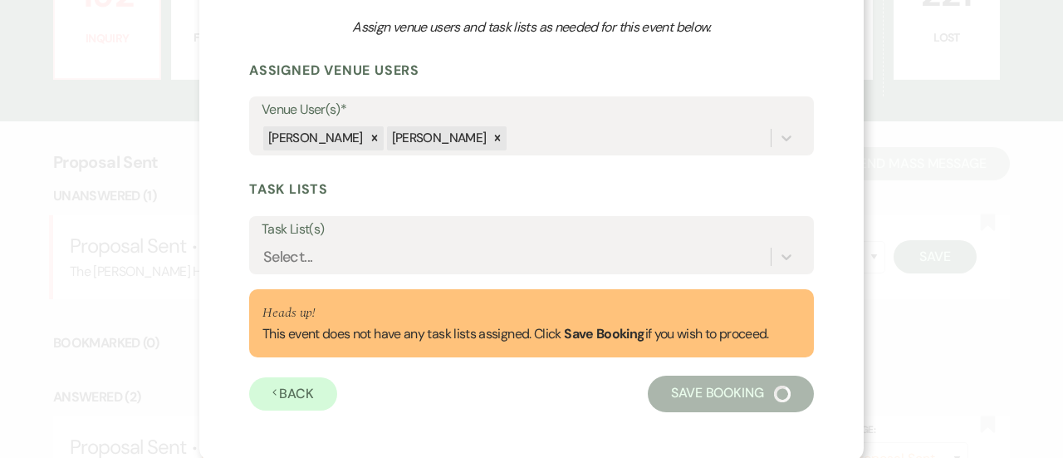
select select "14"
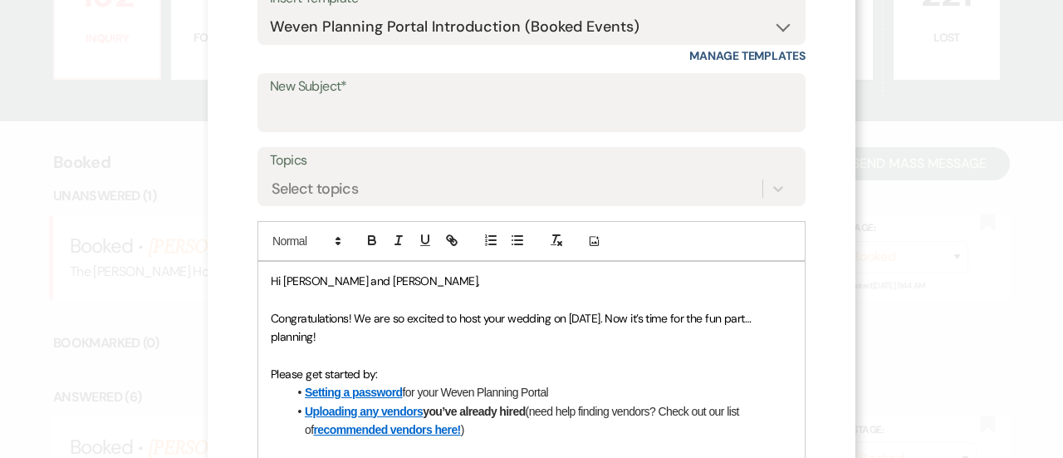
scroll to position [10, 0]
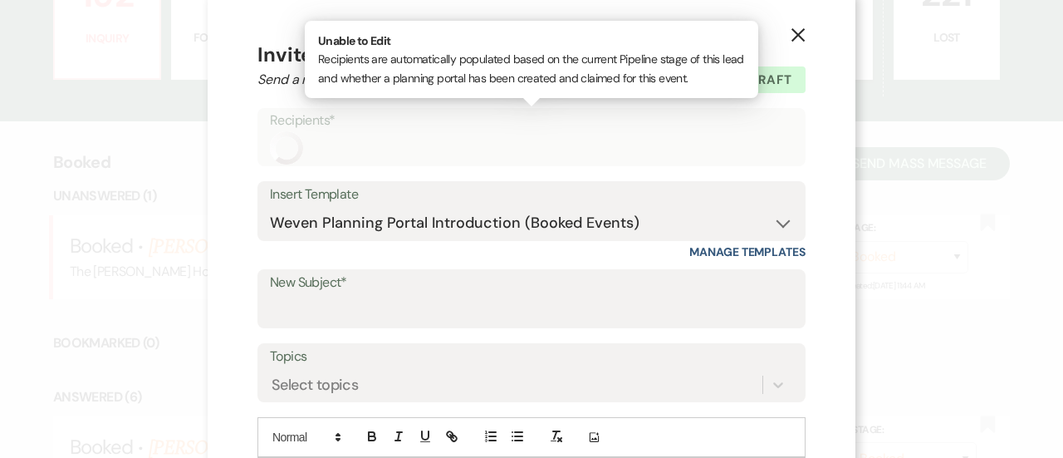
click at [334, 157] on div "Recipients*" at bounding box center [532, 137] width 548 height 58
drag, startPoint x: 503, startPoint y: 110, endPoint x: 928, endPoint y: 258, distance: 449.5
click at [928, 258] on div "X Invite To Planning Portal Send a message with a link to this event's Planning…" at bounding box center [531, 229] width 1063 height 458
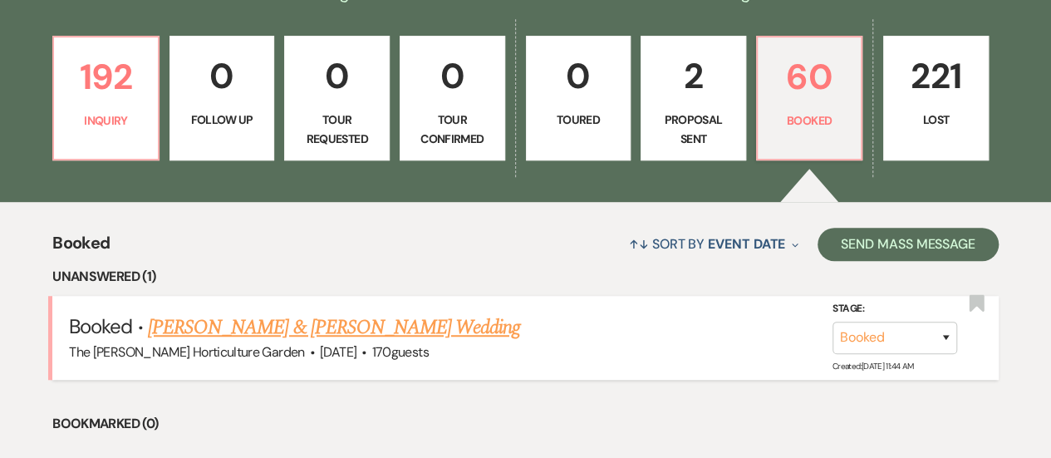
scroll to position [460, 0]
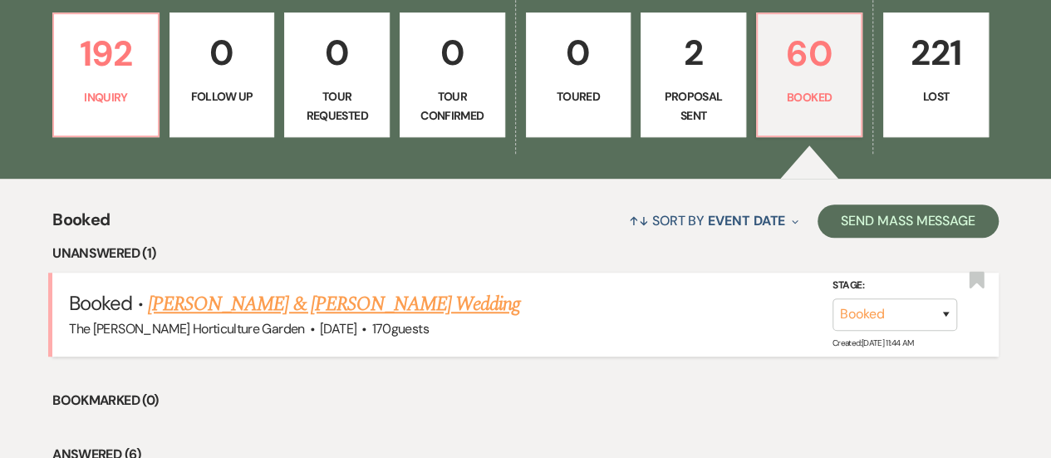
click at [395, 310] on link "[PERSON_NAME] & [PERSON_NAME] Wedding" at bounding box center [334, 304] width 372 height 30
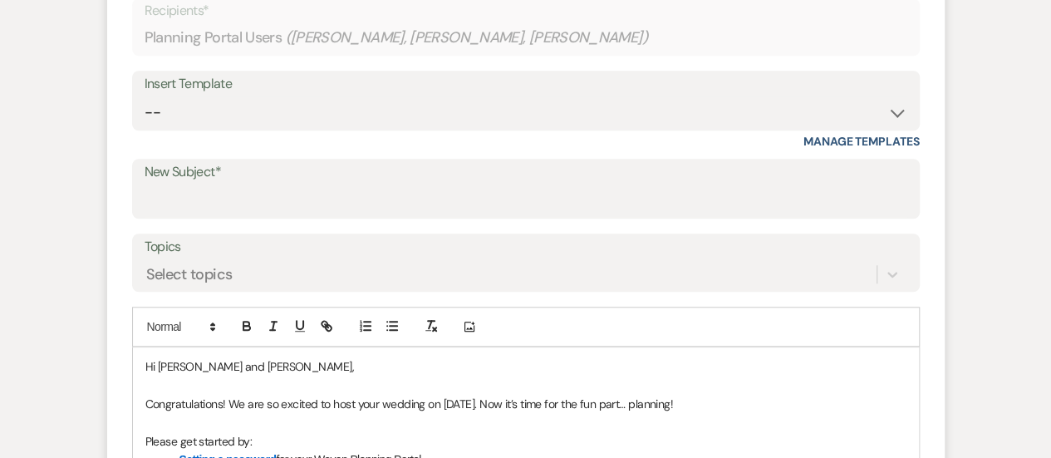
scroll to position [635, 0]
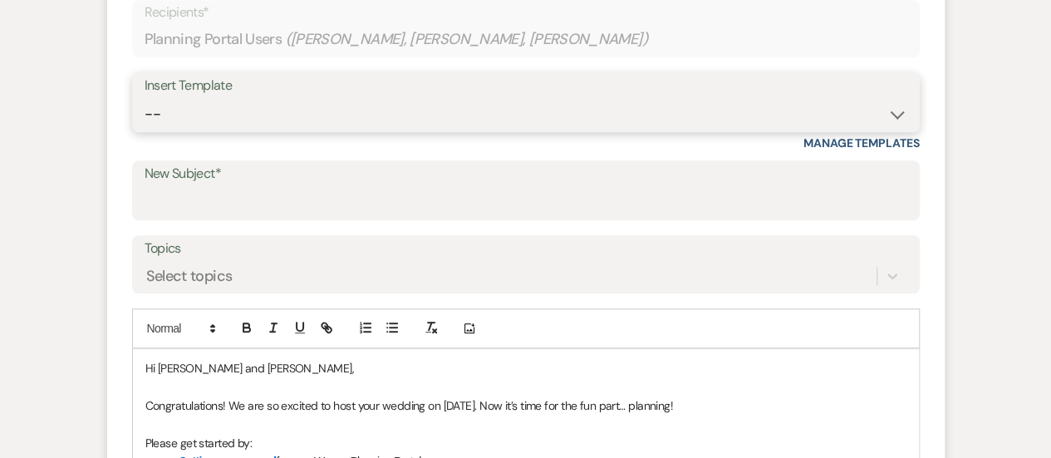
click at [284, 112] on select "-- Weven Planning Portal Introduction (Booked Events) Tour Request Response Fol…" at bounding box center [526, 114] width 763 height 32
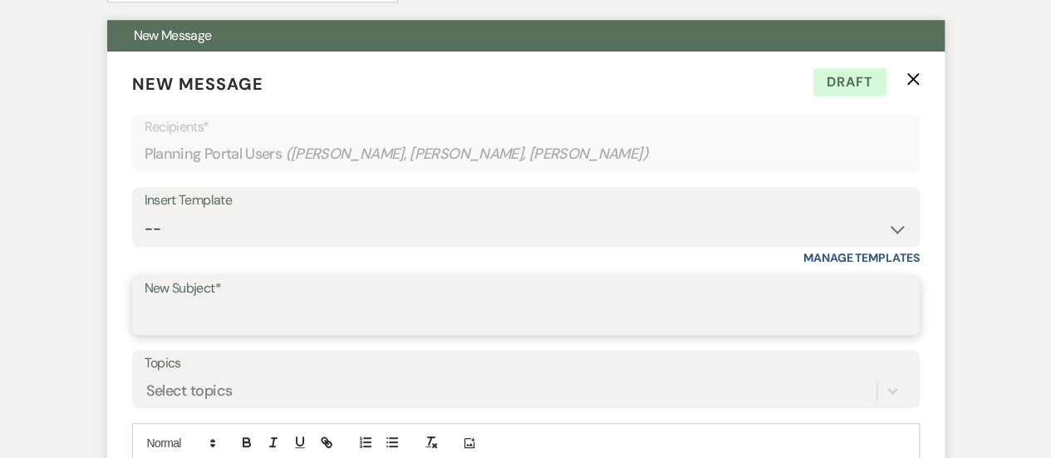
click at [331, 326] on input "New Subject*" at bounding box center [526, 317] width 763 height 32
type input "Planning info"
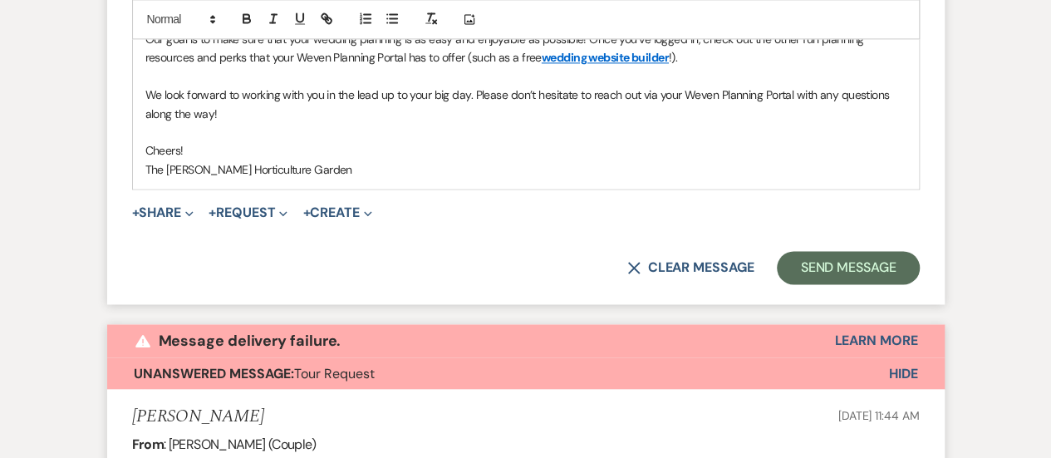
scroll to position [1223, 0]
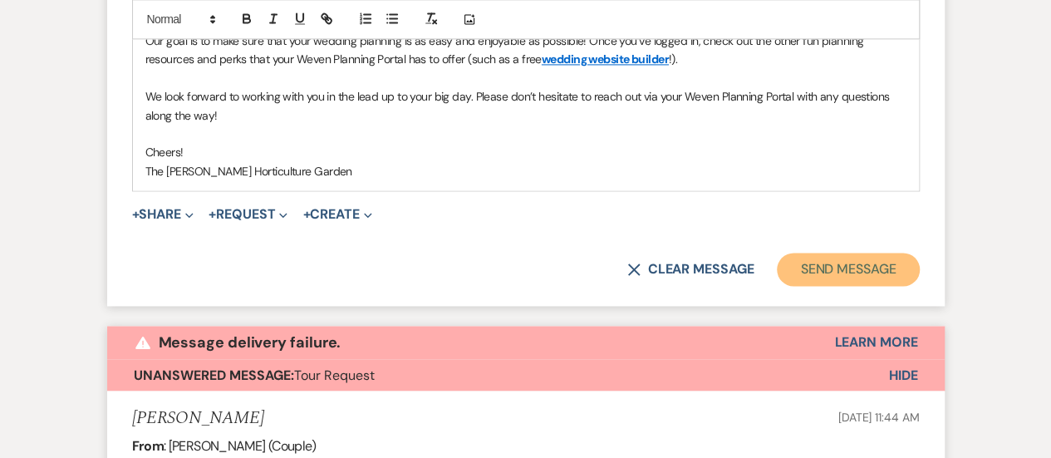
click at [828, 272] on button "Send Message" at bounding box center [848, 269] width 142 height 33
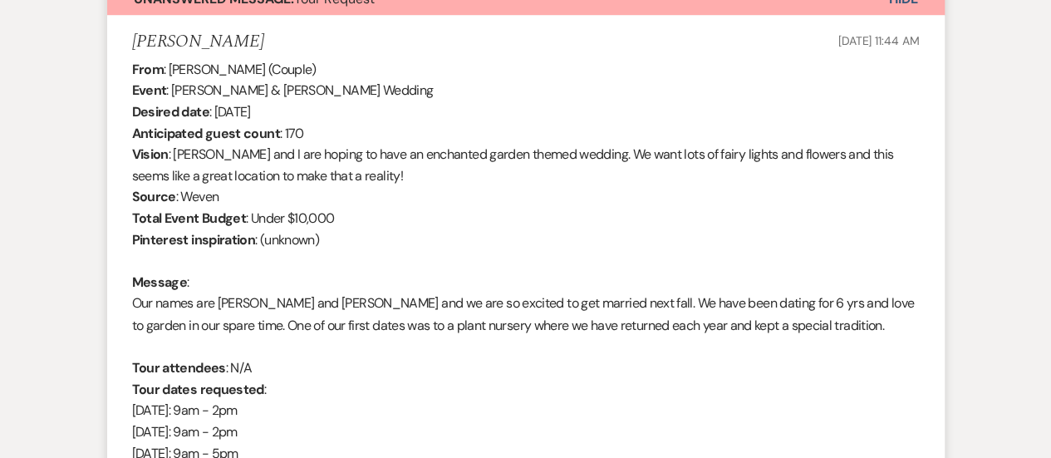
scroll to position [1135, 0]
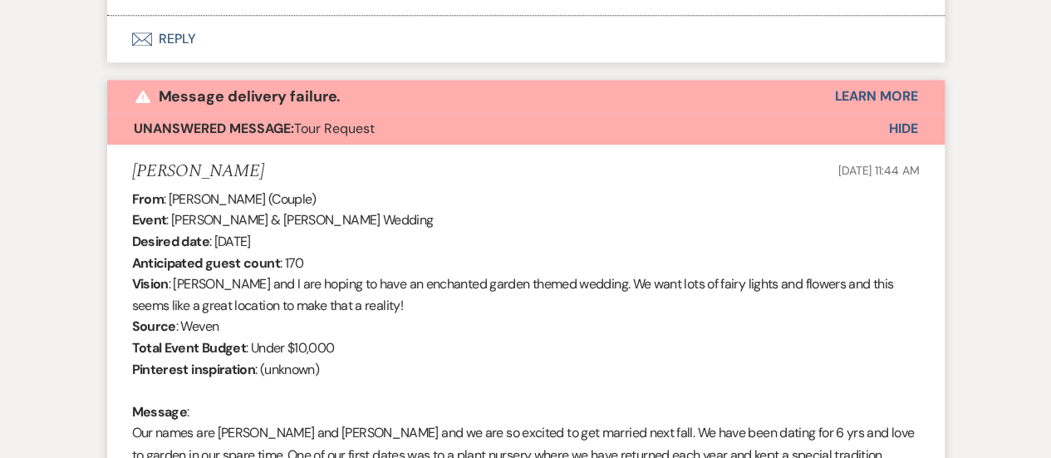
click at [907, 127] on span "Hide" at bounding box center [903, 128] width 29 height 17
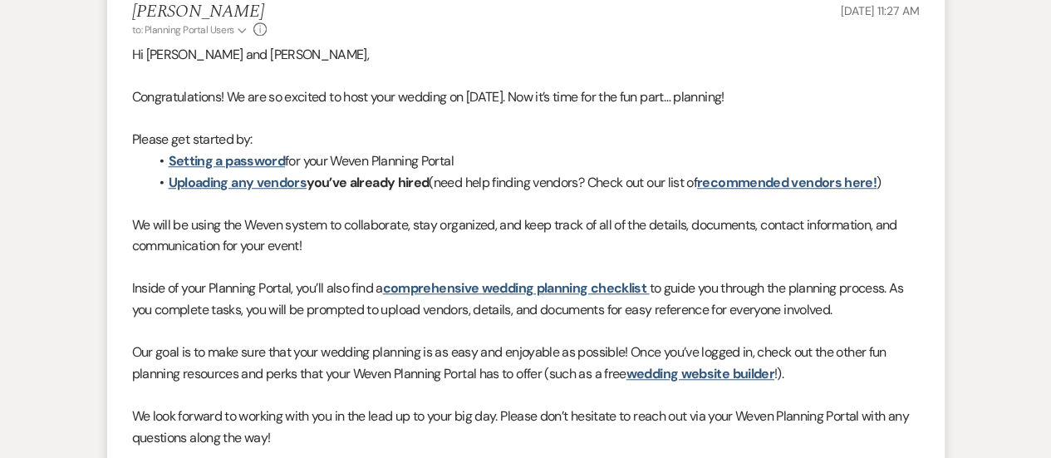
scroll to position [0, 0]
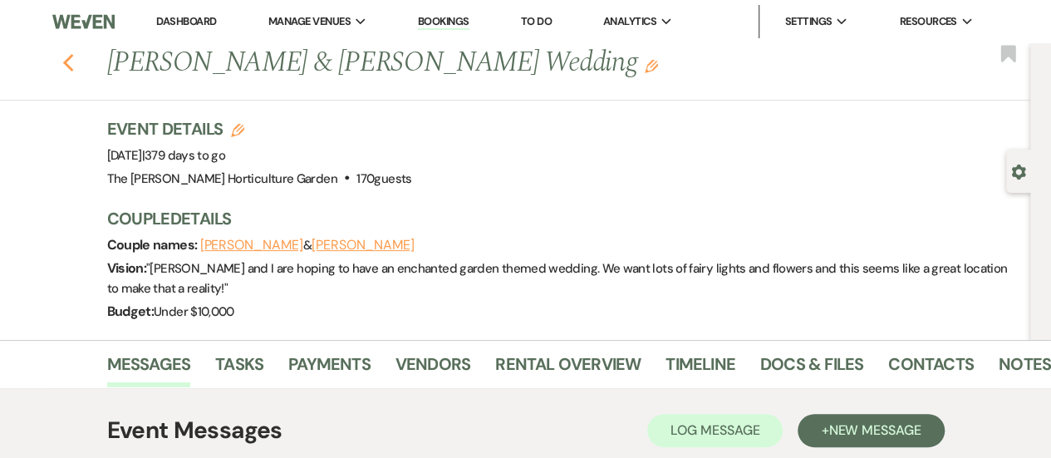
click at [75, 62] on icon "Previous" at bounding box center [68, 63] width 12 height 20
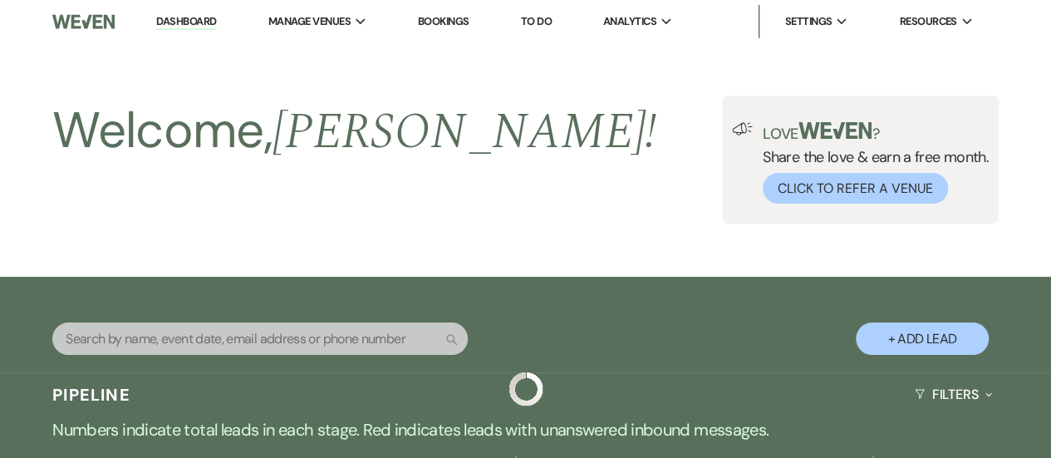
scroll to position [460, 0]
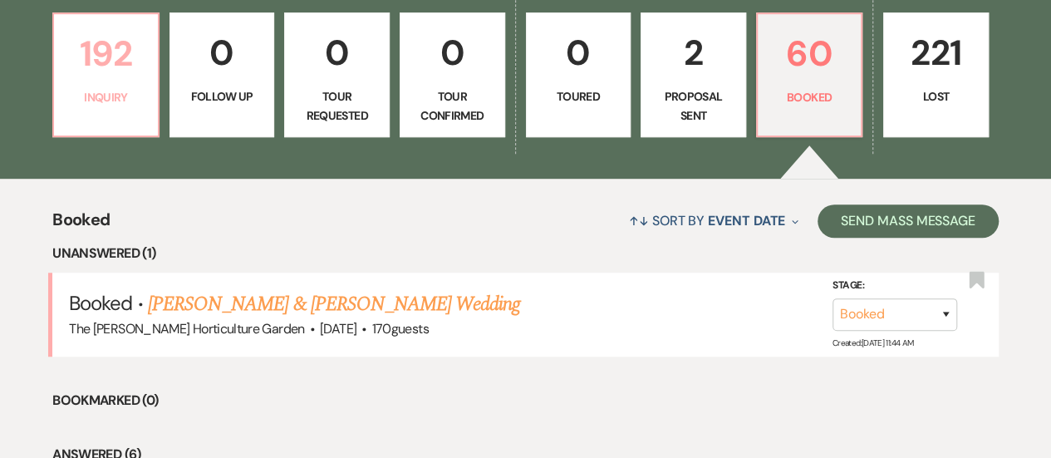
click at [135, 86] on link "192 Inquiry" at bounding box center [105, 74] width 107 height 125
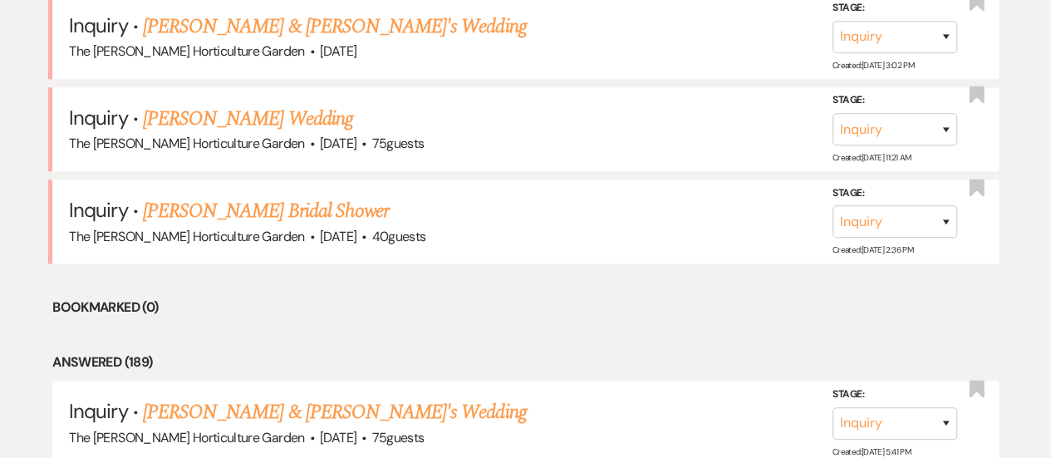
scroll to position [738, 0]
click at [309, 22] on link "[PERSON_NAME] & [PERSON_NAME]'s Wedding" at bounding box center [335, 26] width 384 height 30
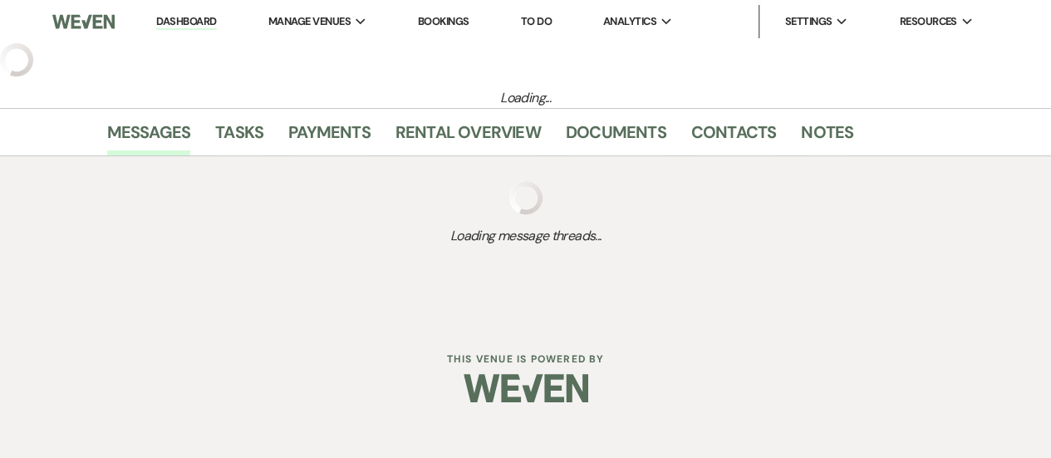
select select "5"
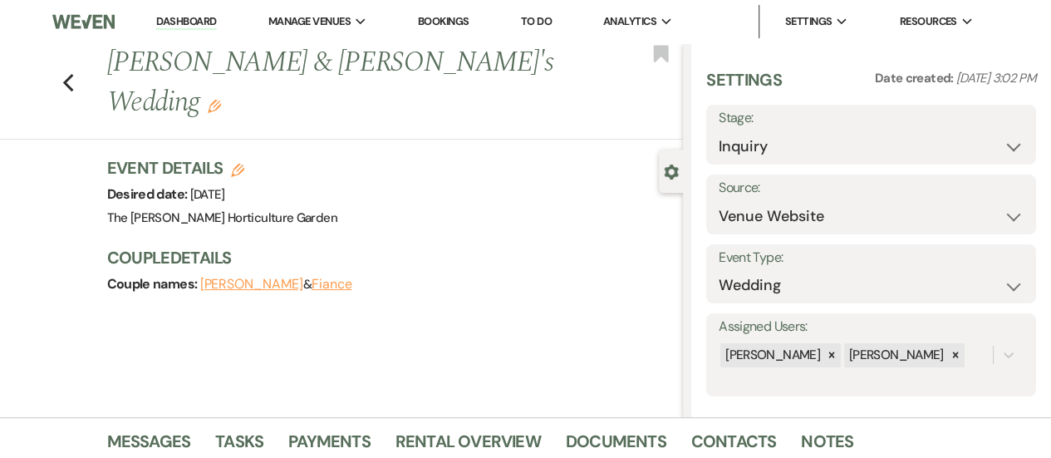
click at [401, 414] on div "Previous Elijah Wolfe & Fiance's Wedding Edit Bookmark Gear Settings Settings D…" at bounding box center [341, 230] width 683 height 374
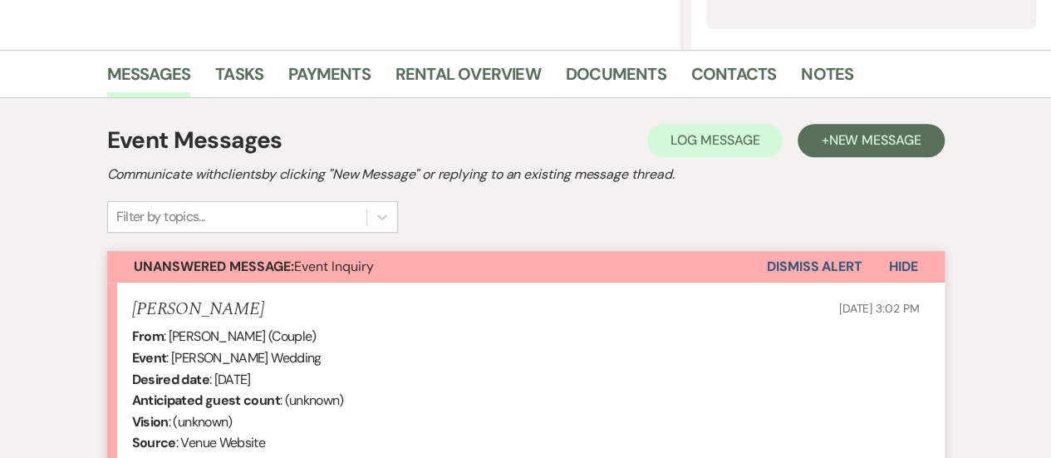
scroll to position [684, 0]
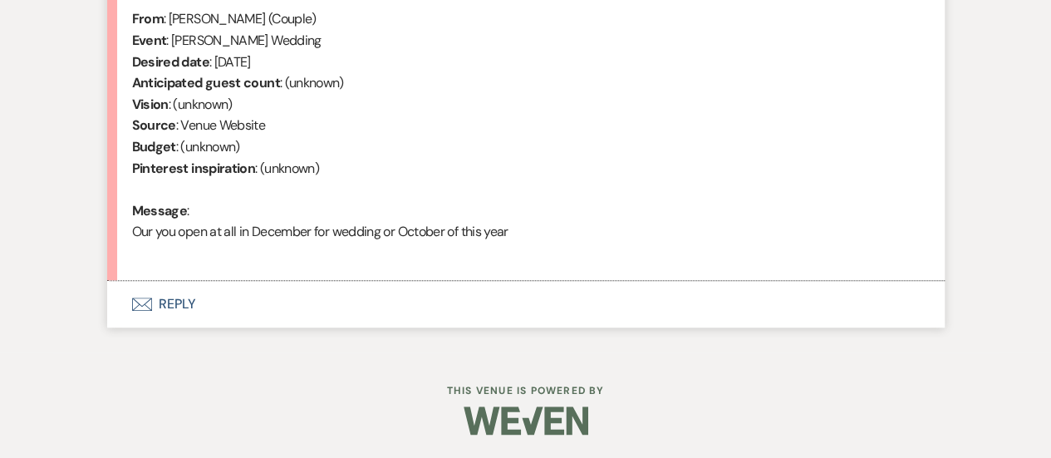
click at [195, 293] on button "Envelope Reply" at bounding box center [525, 304] width 837 height 47
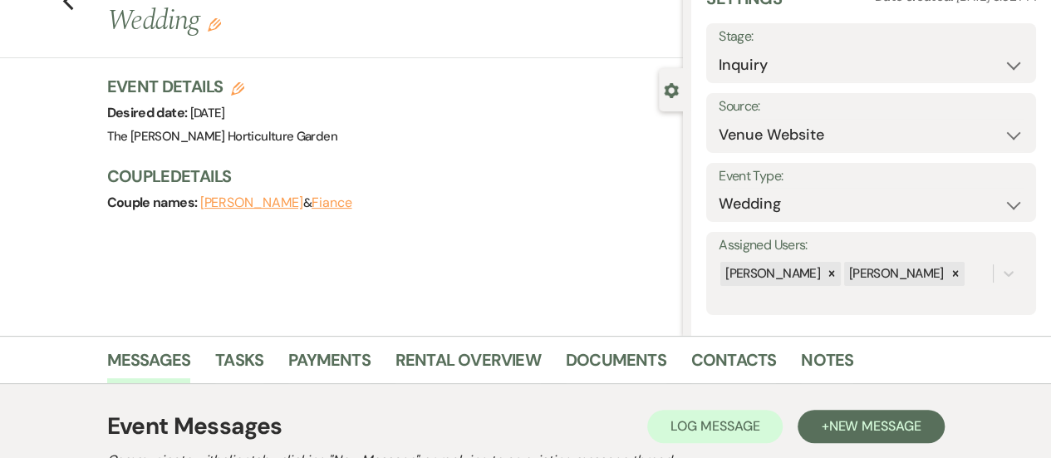
scroll to position [0, 0]
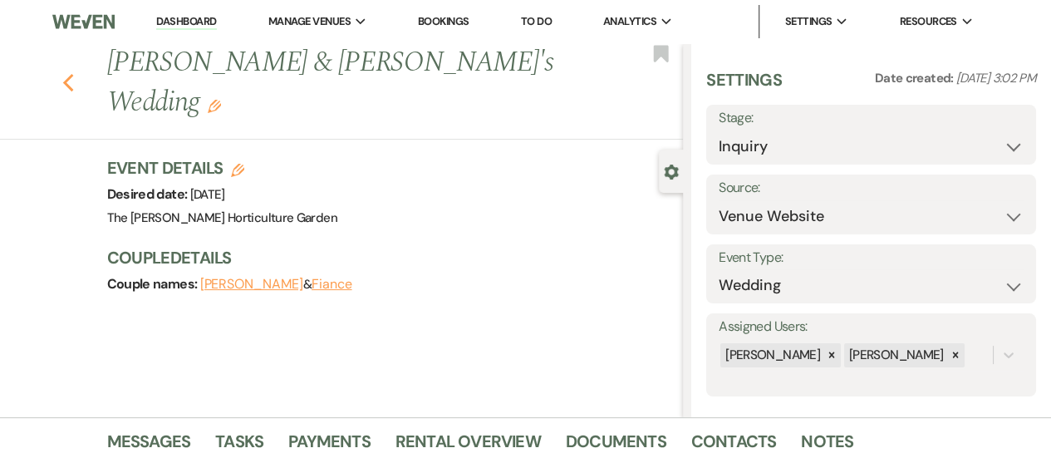
click at [69, 73] on icon "Previous" at bounding box center [68, 83] width 12 height 20
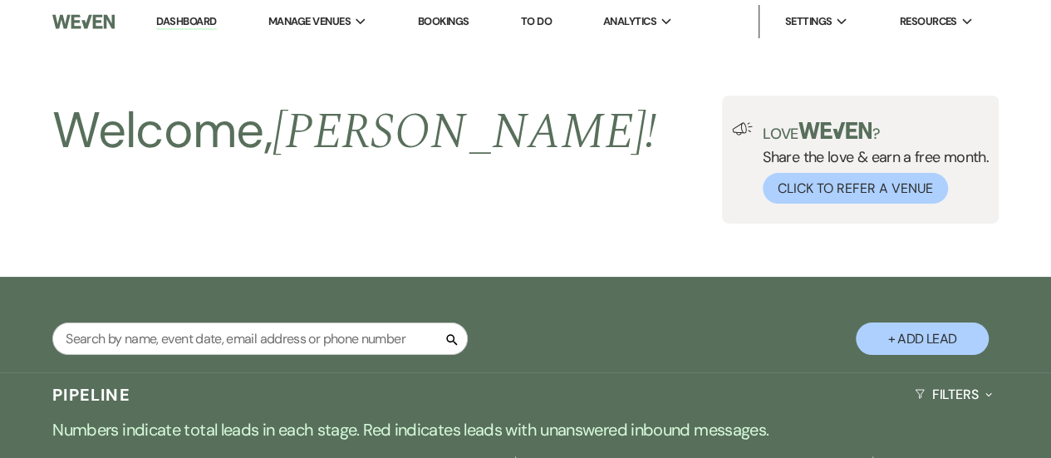
scroll to position [738, 0]
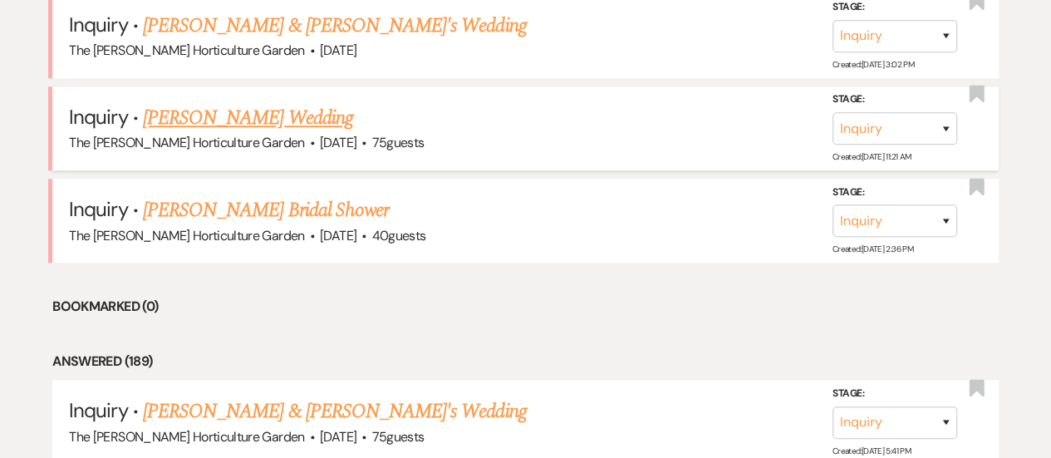
click at [314, 111] on link "[PERSON_NAME] Wedding" at bounding box center [248, 118] width 210 height 30
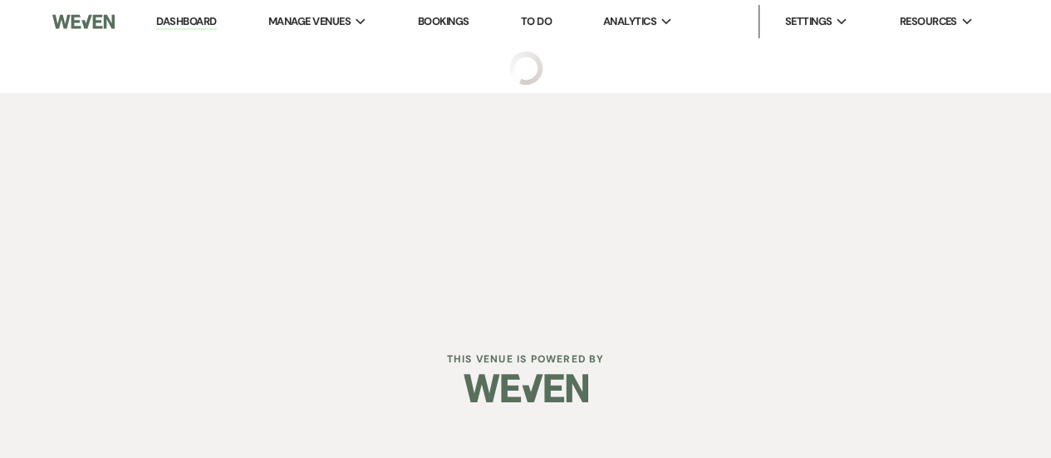
select select "1"
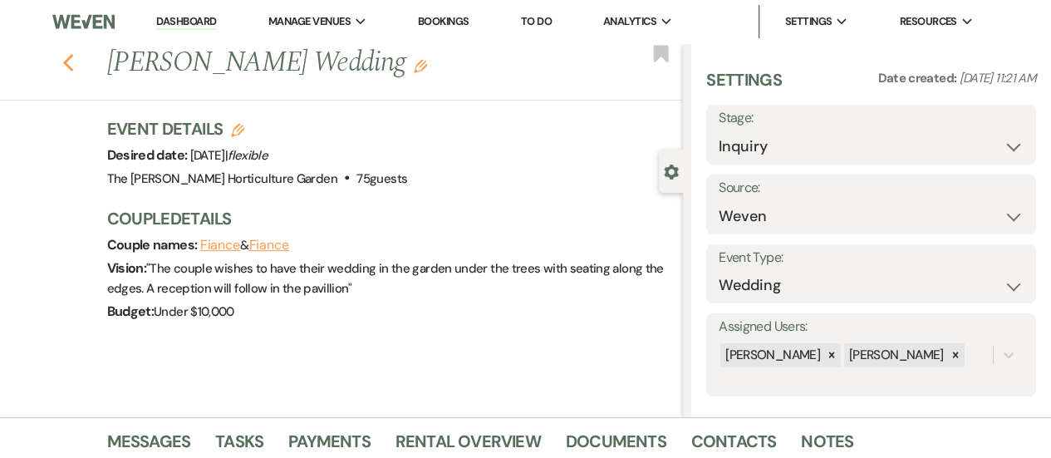
click at [73, 67] on use "button" at bounding box center [67, 63] width 11 height 18
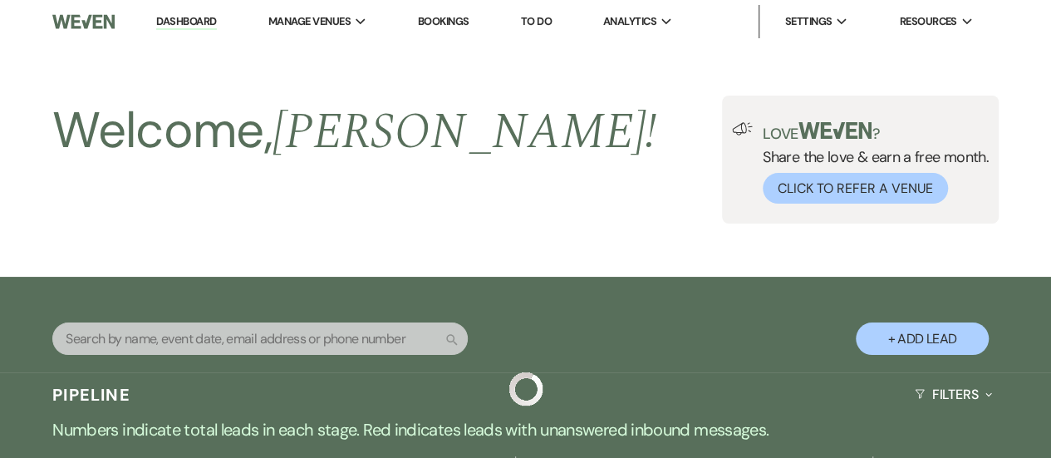
scroll to position [738, 0]
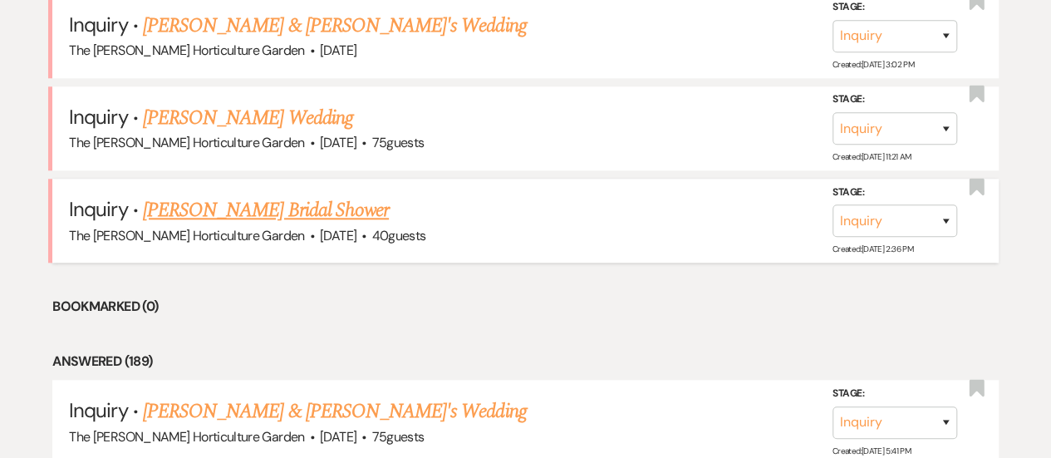
click at [293, 199] on link "[PERSON_NAME] Bridal Shower" at bounding box center [266, 210] width 246 height 30
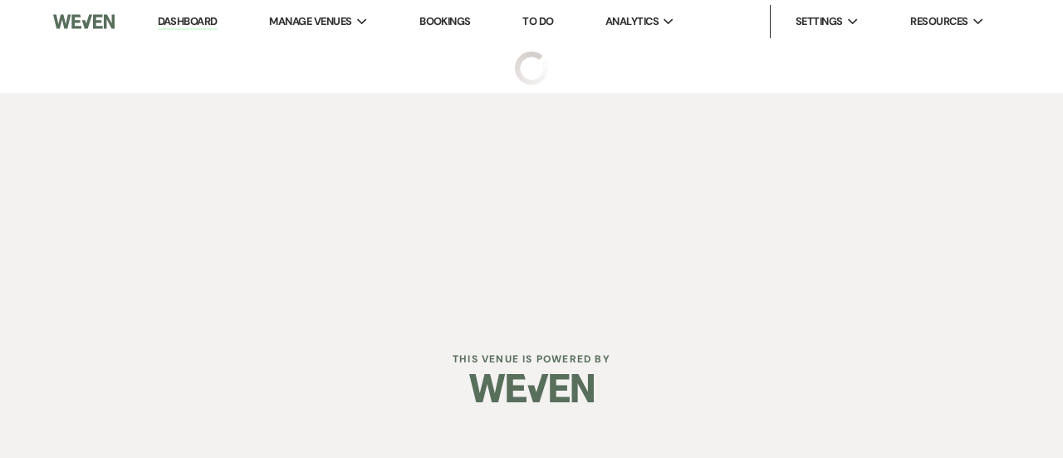
select select "5"
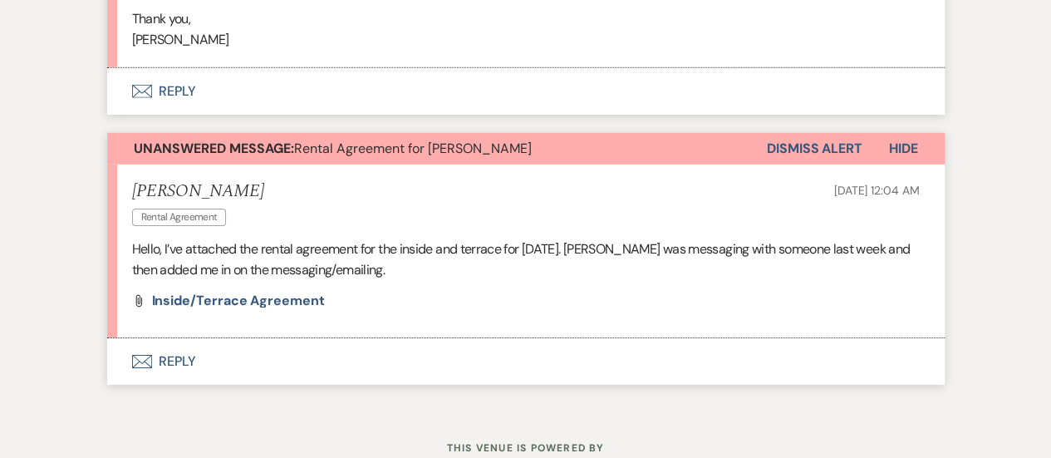
scroll to position [2588, 0]
click at [262, 291] on span "Inside/Terrace agreement" at bounding box center [238, 299] width 173 height 17
click at [173, 349] on button "Envelope Reply" at bounding box center [525, 360] width 837 height 47
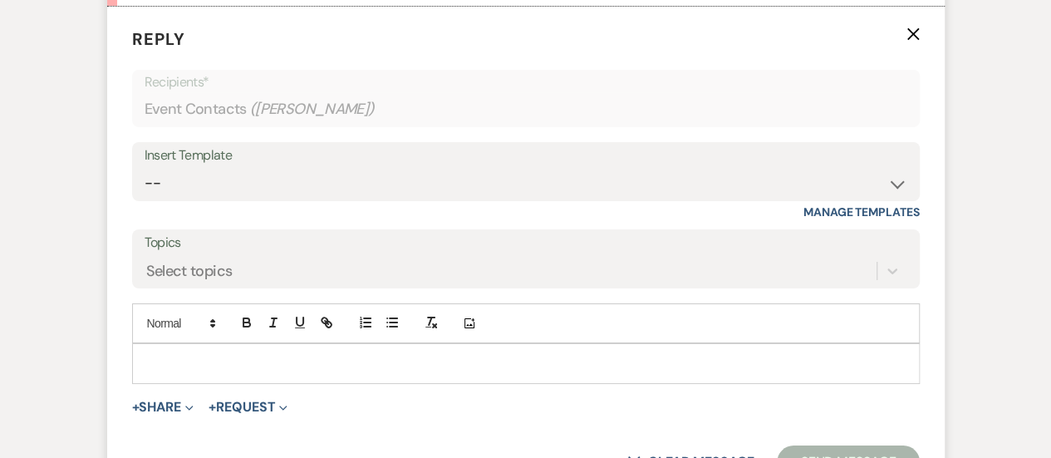
scroll to position [2937, 0]
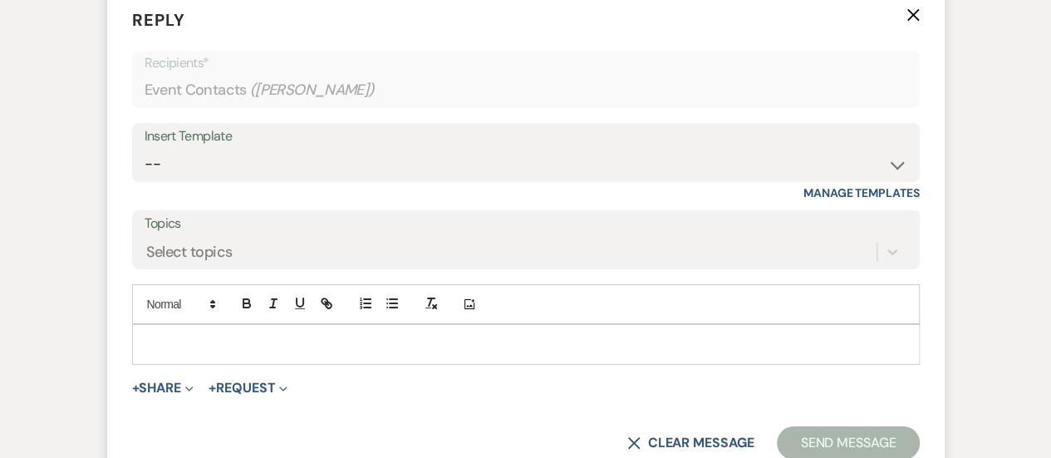
click at [262, 347] on p at bounding box center [525, 344] width 761 height 18
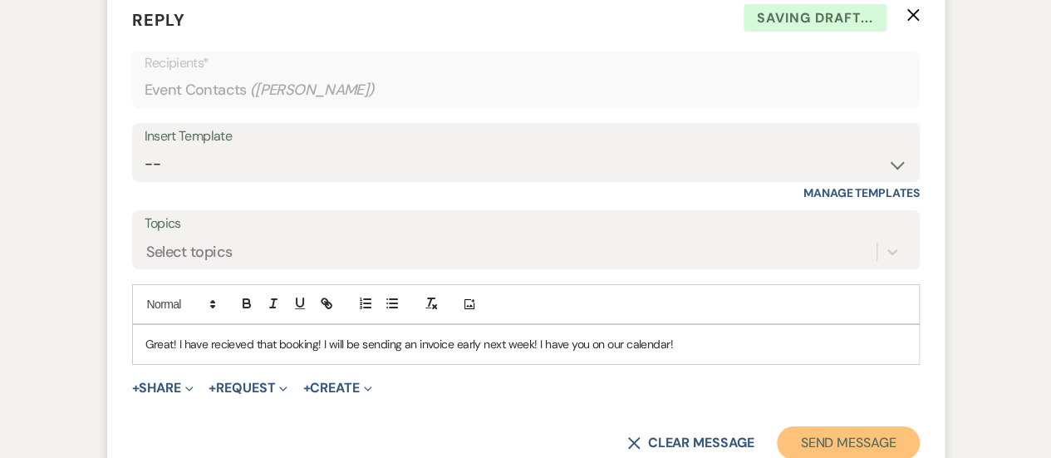
click at [826, 429] on button "Send Message" at bounding box center [848, 442] width 142 height 33
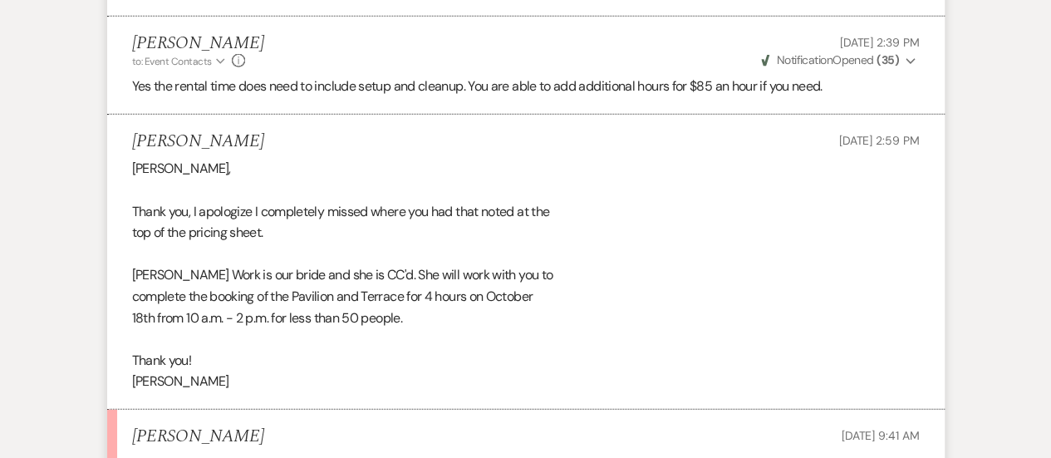
scroll to position [2648, 0]
